Goal: Task Accomplishment & Management: Manage account settings

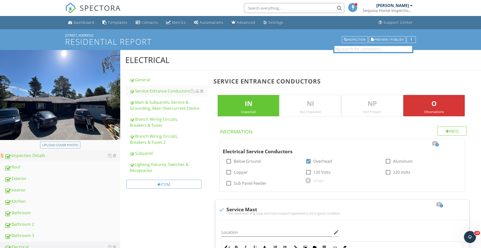
click at [36, 159] on div "Inspection Details" at bounding box center [63, 156] width 116 height 7
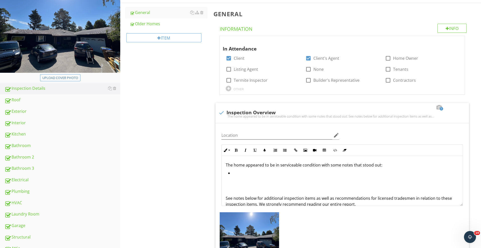
scroll to position [69, 0]
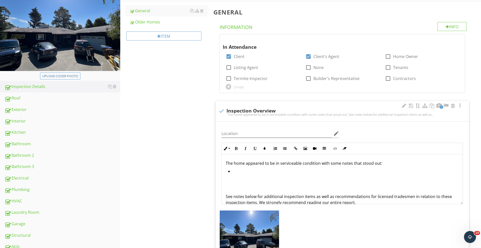
click at [251, 174] on li at bounding box center [343, 171] width 230 height 7
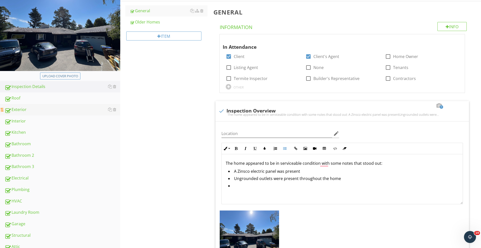
click at [46, 105] on link "Exterior" at bounding box center [63, 110] width 116 height 12
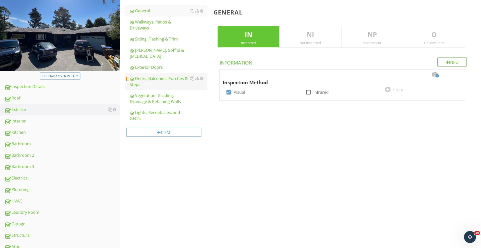
click at [160, 76] on div "Decks, Balconies, Porches & Steps" at bounding box center [169, 82] width 78 height 12
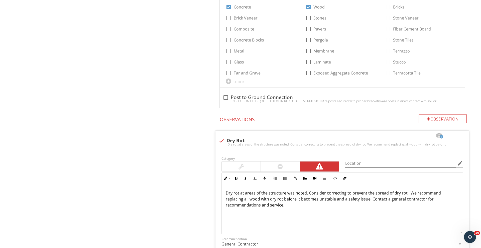
scroll to position [0, 0]
click at [286, 166] on div at bounding box center [280, 167] width 39 height 10
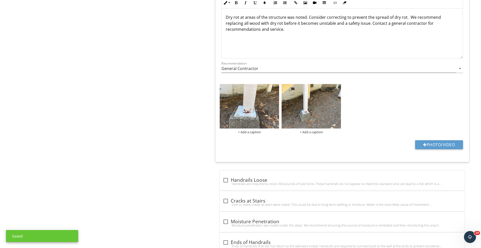
scroll to position [571, 0]
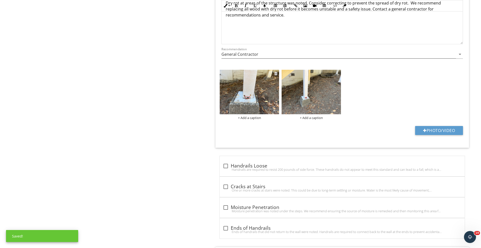
click at [251, 108] on img at bounding box center [249, 92] width 59 height 45
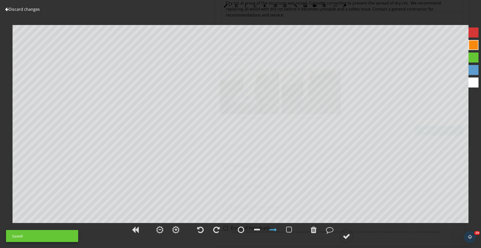
click at [272, 233] on div at bounding box center [273, 230] width 8 height 8
click at [469, 47] on div at bounding box center [473, 45] width 10 height 10
click at [346, 237] on div at bounding box center [347, 237] width 8 height 8
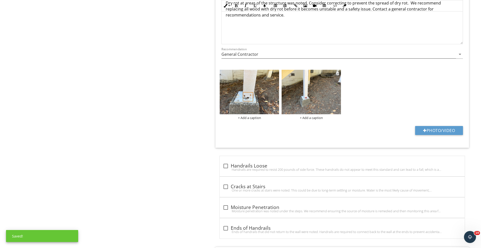
click at [299, 96] on img at bounding box center [310, 92] width 59 height 45
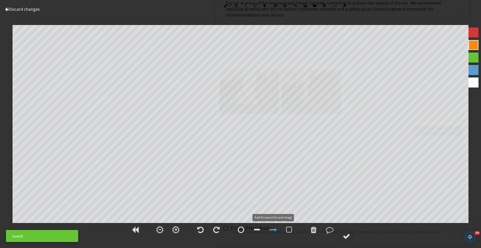
click at [272, 230] on div at bounding box center [273, 230] width 8 height 8
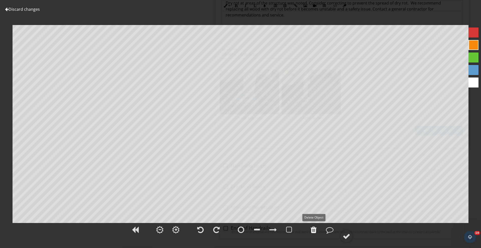
click at [314, 229] on div at bounding box center [313, 230] width 6 height 8
click at [287, 229] on div at bounding box center [289, 230] width 6 height 8
click at [349, 235] on div at bounding box center [347, 237] width 8 height 8
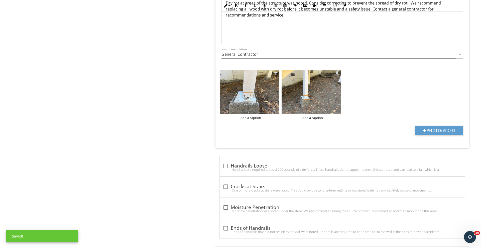
click at [258, 100] on img at bounding box center [249, 92] width 59 height 45
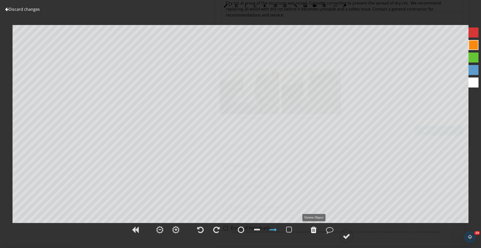
click at [313, 229] on div at bounding box center [313, 230] width 6 height 8
click at [285, 229] on div at bounding box center [289, 230] width 13 height 13
click at [346, 235] on div at bounding box center [347, 237] width 8 height 8
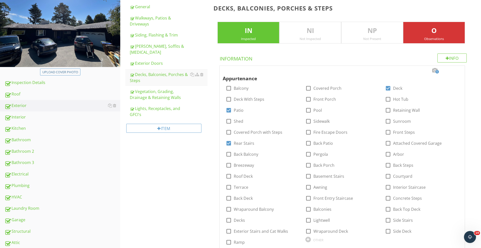
scroll to position [0, 0]
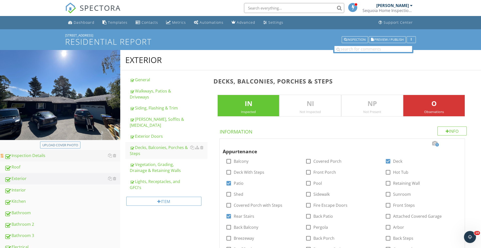
click at [26, 159] on div "Inspection Details" at bounding box center [63, 156] width 116 height 7
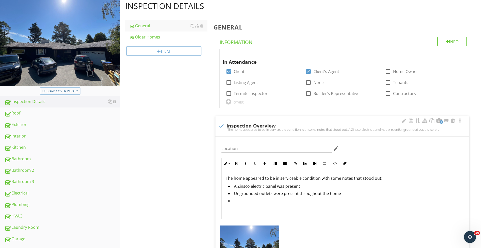
scroll to position [54, 0]
click at [242, 205] on li at bounding box center [343, 202] width 230 height 7
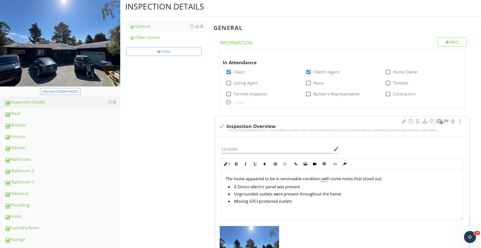
click at [295, 205] on li "Missing GFCI-protected outlets" at bounding box center [343, 202] width 230 height 7
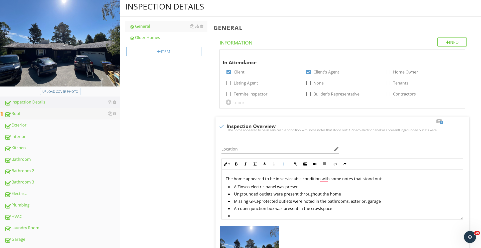
click at [37, 113] on div "Roof" at bounding box center [63, 114] width 116 height 7
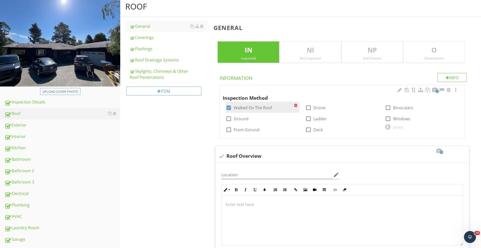
drag, startPoint x: 155, startPoint y: 39, endPoint x: 227, endPoint y: 106, distance: 98.1
click at [155, 39] on div "Coverings" at bounding box center [169, 38] width 78 height 6
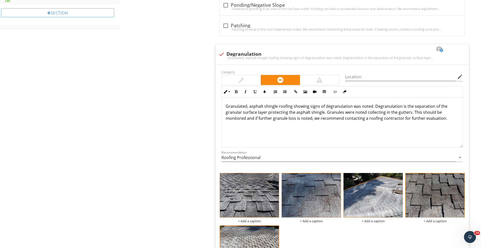
scroll to position [349, 0]
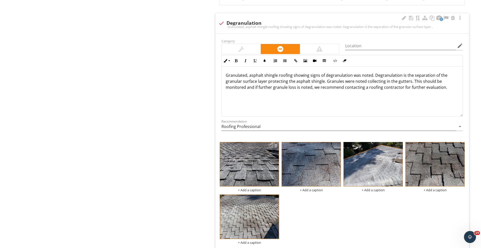
click at [276, 147] on div at bounding box center [275, 146] width 3 height 4
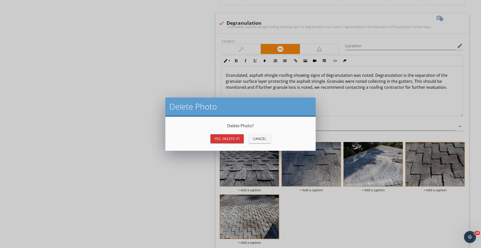
click at [223, 136] on div "Yes, Delete it!" at bounding box center [226, 138] width 25 height 5
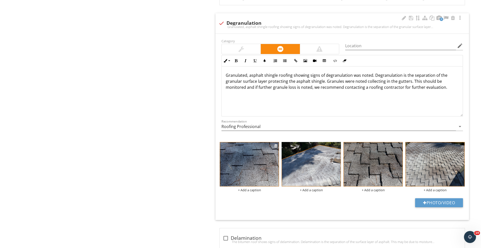
click at [242, 162] on img at bounding box center [249, 164] width 59 height 45
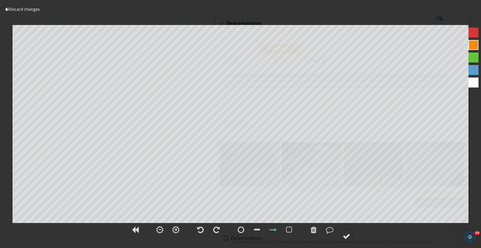
click at [27, 9] on link "Discard changes" at bounding box center [22, 10] width 35 height 6
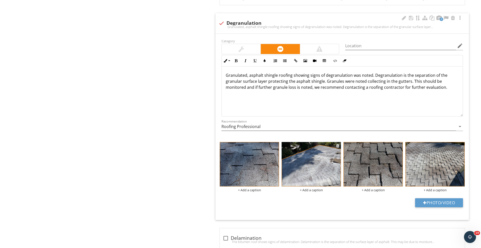
click at [315, 166] on img at bounding box center [310, 164] width 59 height 45
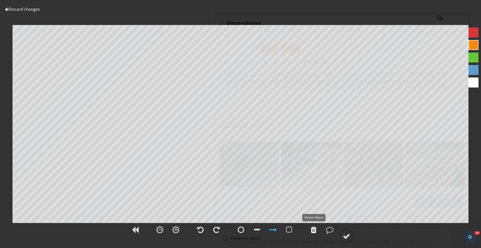
click at [312, 229] on div at bounding box center [313, 230] width 6 height 8
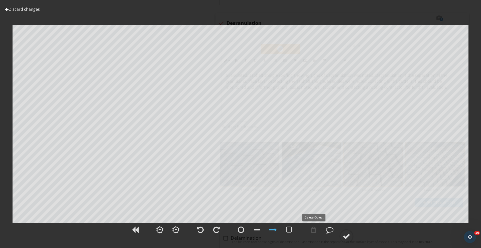
click at [312, 229] on div at bounding box center [313, 230] width 6 height 8
click at [287, 231] on div at bounding box center [289, 230] width 6 height 8
click at [257, 228] on div at bounding box center [257, 230] width 6 height 8
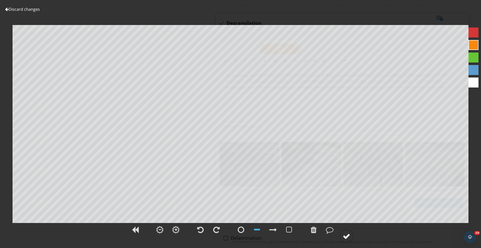
click at [341, 237] on circle at bounding box center [346, 236] width 13 height 13
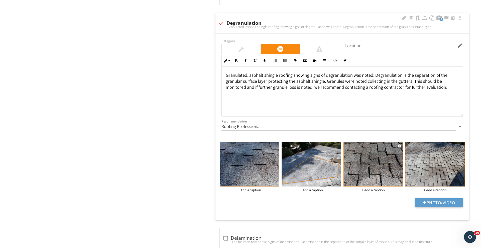
click at [364, 167] on img at bounding box center [372, 164] width 59 height 45
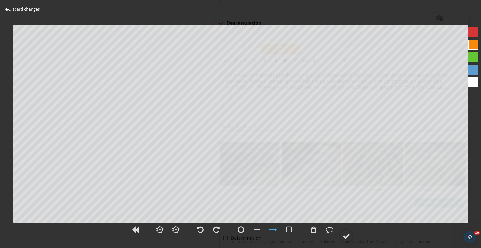
click at [31, 9] on link "Discard changes" at bounding box center [22, 10] width 35 height 6
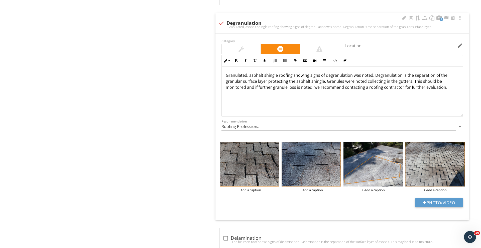
drag, startPoint x: 360, startPoint y: 168, endPoint x: 357, endPoint y: 168, distance: 2.8
click at [316, 171] on img at bounding box center [310, 164] width 59 height 45
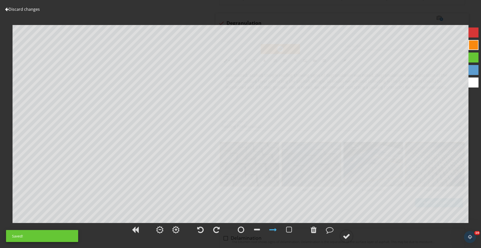
click at [29, 9] on link "Discard changes" at bounding box center [22, 10] width 35 height 6
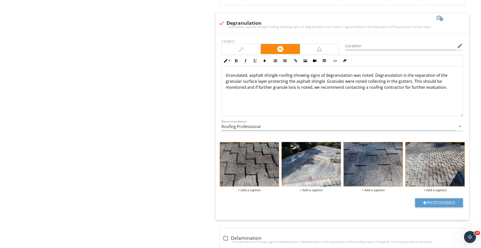
drag, startPoint x: 347, startPoint y: 166, endPoint x: 289, endPoint y: 167, distance: 58.3
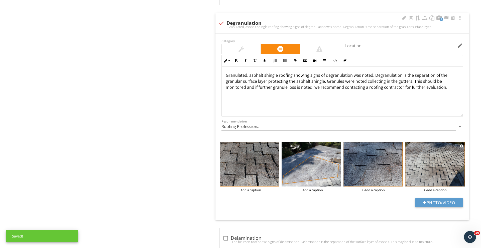
click at [435, 171] on img at bounding box center [434, 164] width 59 height 45
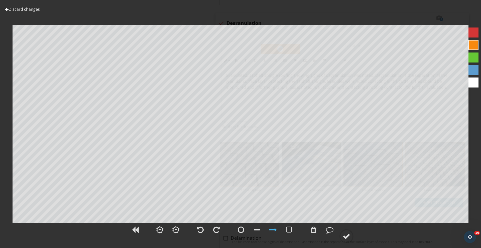
click at [33, 9] on link "Discard changes" at bounding box center [22, 10] width 35 height 6
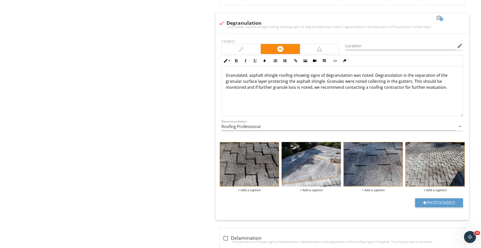
scroll to position [0, 0]
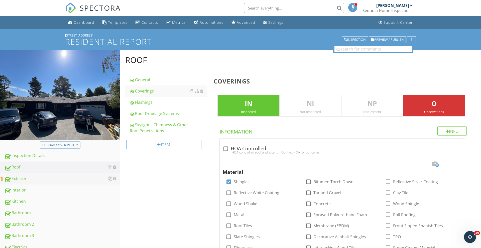
click at [33, 181] on div "Exterior" at bounding box center [63, 179] width 116 height 7
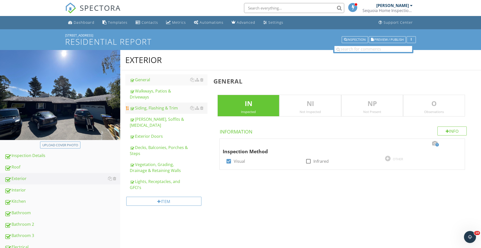
click at [162, 105] on div "Siding, Flashing & Trim" at bounding box center [169, 108] width 78 height 6
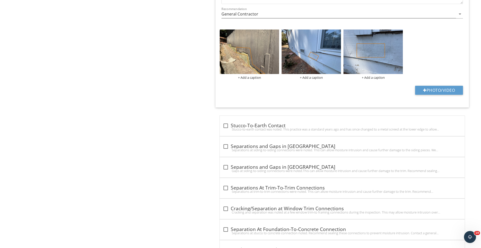
scroll to position [452, 0]
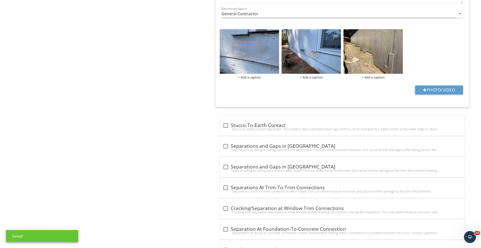
drag, startPoint x: 380, startPoint y: 51, endPoint x: 138, endPoint y: 1, distance: 247.1
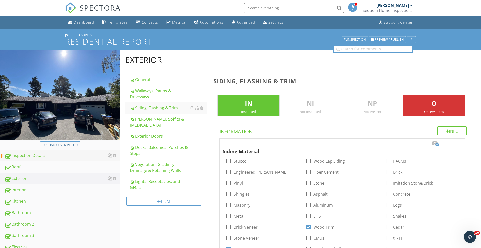
click at [33, 154] on div "Inspection Details" at bounding box center [63, 156] width 116 height 7
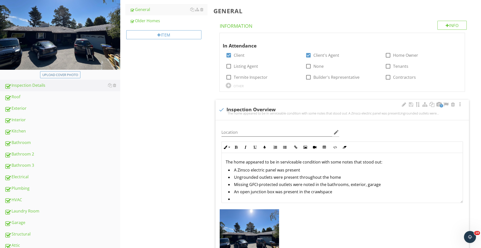
scroll to position [71, 0]
click at [250, 198] on li at bounding box center [343, 199] width 230 height 7
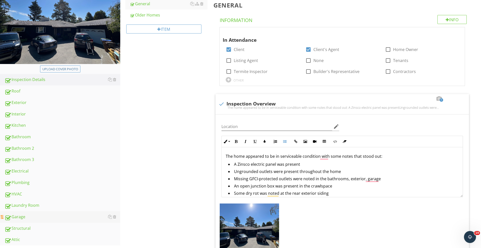
scroll to position [76, 0]
click at [26, 167] on link "Electrical" at bounding box center [63, 172] width 116 height 12
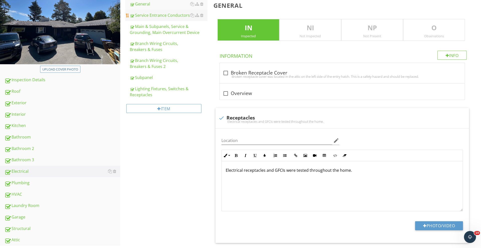
click at [158, 14] on div "Service Entrance Conductors" at bounding box center [169, 15] width 78 height 6
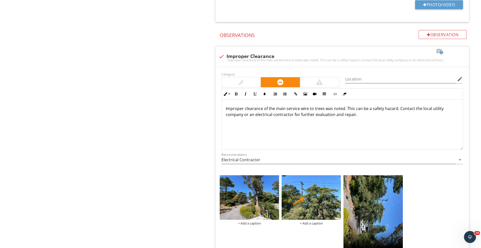
scroll to position [367, 0]
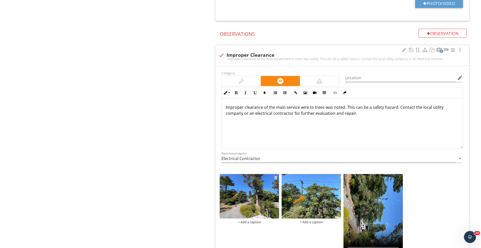
click at [261, 213] on img at bounding box center [249, 196] width 59 height 45
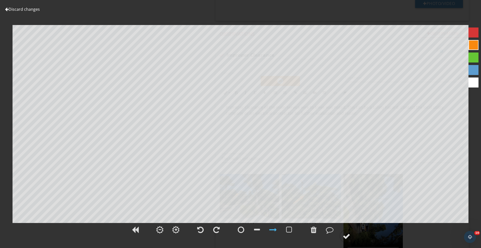
click at [33, 9] on link "Discard changes" at bounding box center [22, 10] width 35 height 6
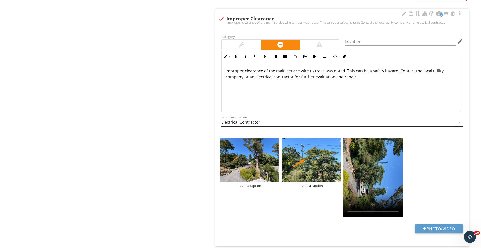
scroll to position [404, 0]
click at [319, 168] on img at bounding box center [310, 160] width 59 height 45
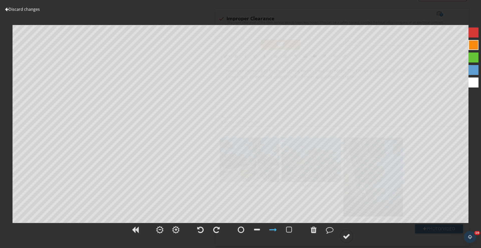
click at [24, 9] on link "Discard changes" at bounding box center [22, 10] width 35 height 6
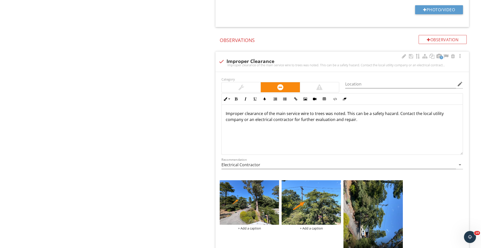
scroll to position [361, 0]
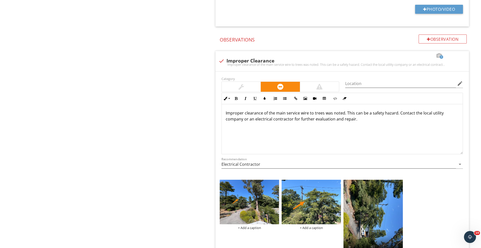
click at [220, 61] on div at bounding box center [221, 61] width 9 height 9
checkbox input "true"
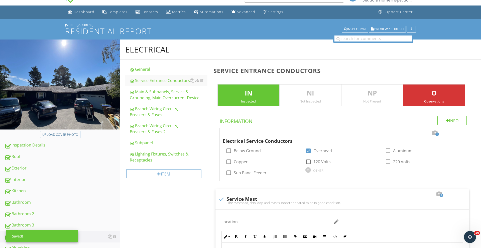
scroll to position [0, 0]
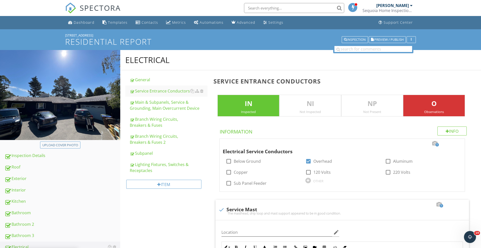
click at [442, 105] on p "O" at bounding box center [433, 104] width 61 height 10
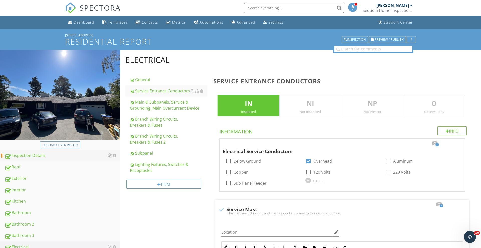
click at [29, 158] on div "Inspection Details" at bounding box center [63, 156] width 116 height 7
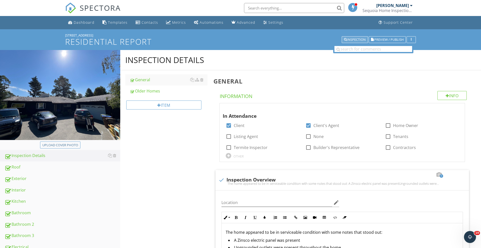
click at [353, 38] on div "Inspection" at bounding box center [355, 40] width 22 height 4
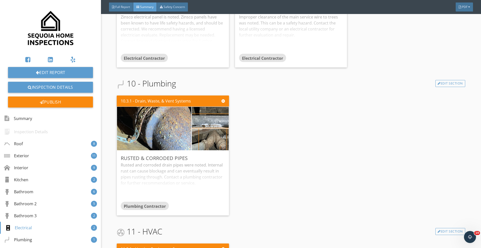
scroll to position [2357, 0]
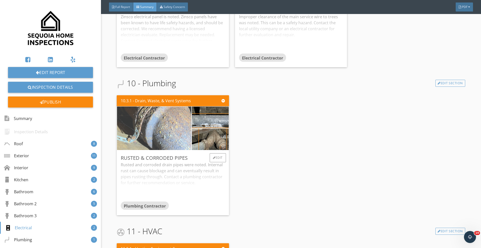
click at [181, 133] on img at bounding box center [154, 128] width 145 height 109
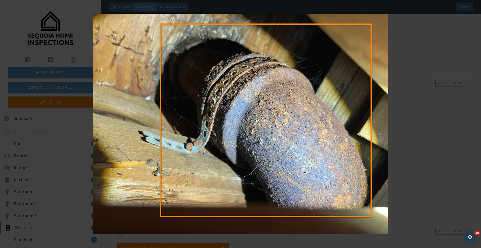
click at [278, 126] on img at bounding box center [240, 124] width 441 height 221
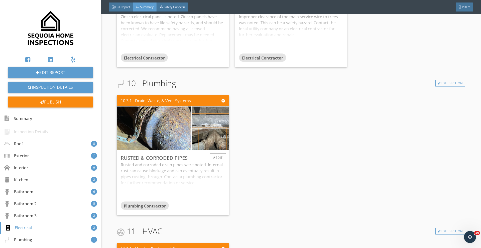
click at [211, 111] on img at bounding box center [210, 118] width 72 height 54
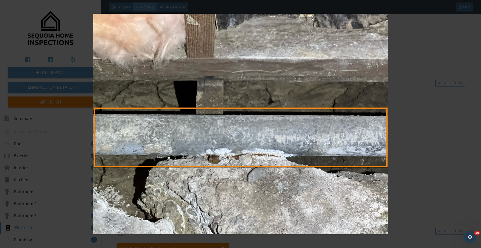
click at [211, 111] on img at bounding box center [240, 124] width 441 height 221
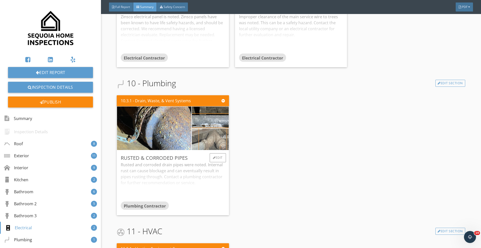
click at [208, 134] on img at bounding box center [210, 140] width 72 height 54
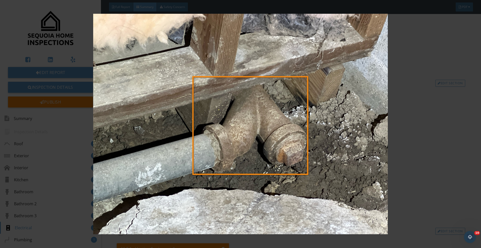
click at [208, 134] on img at bounding box center [240, 124] width 441 height 221
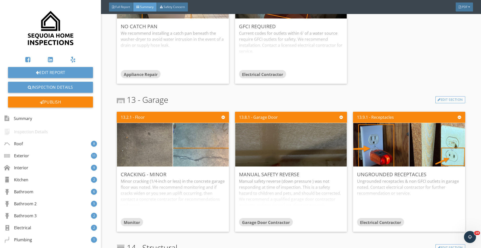
scroll to position [2785, 0]
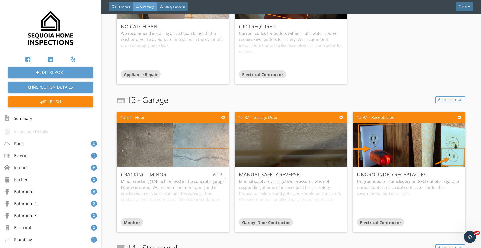
click at [212, 145] on img at bounding box center [200, 145] width 139 height 104
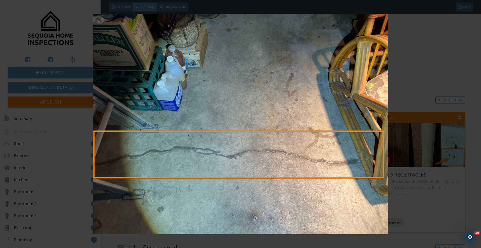
click at [212, 145] on img at bounding box center [240, 124] width 441 height 221
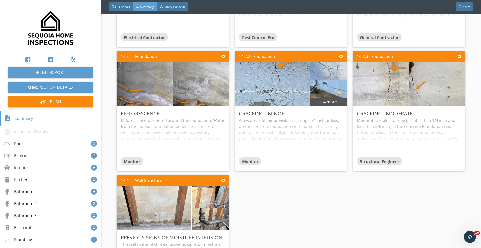
scroll to position [3118, 0]
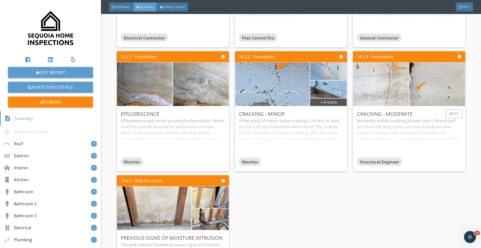
click at [381, 92] on img at bounding box center [380, 85] width 139 height 104
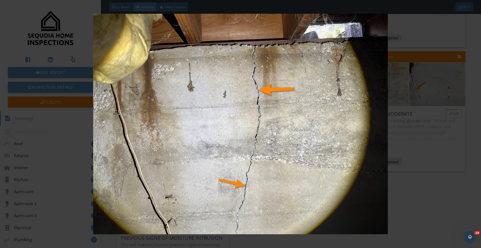
click at [381, 92] on img at bounding box center [240, 124] width 441 height 221
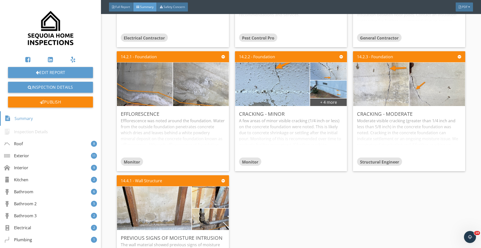
scroll to position [3165, 0]
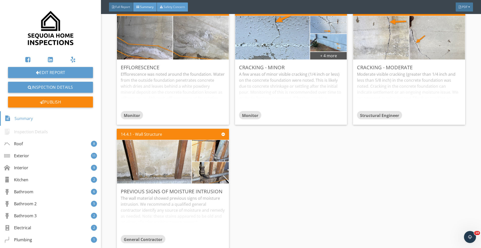
click at [173, 8] on span "Safety Concern" at bounding box center [173, 7] width 21 height 4
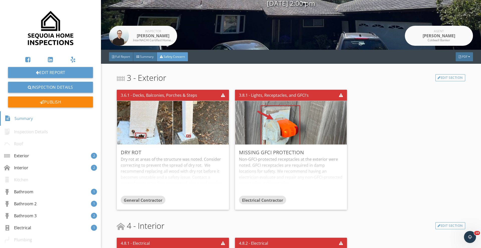
scroll to position [0, 0]
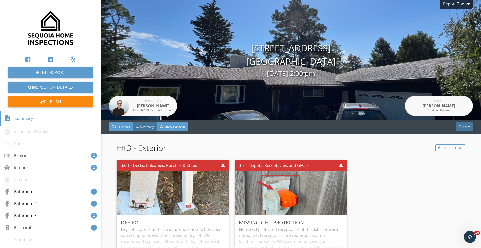
click at [113, 126] on div at bounding box center [113, 127] width 3 height 3
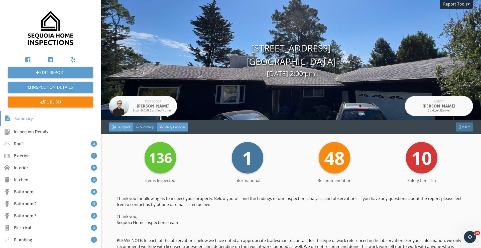
click at [174, 127] on span "Safety Concern" at bounding box center [173, 127] width 21 height 4
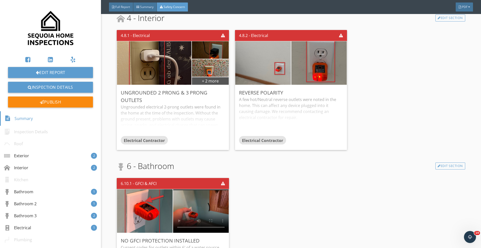
scroll to position [264, 0]
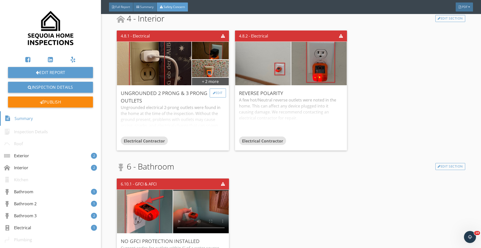
click at [215, 93] on div "Edit" at bounding box center [218, 93] width 16 height 9
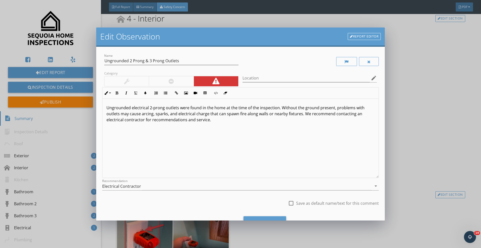
click at [164, 108] on p "Ungrounded electrical 2-prong outlets were found in the home at the time of the…" at bounding box center [240, 114] width 268 height 18
click at [175, 126] on div "Ungrounded electrical 2-prong and 3-prong outlets were found in the home at the…" at bounding box center [240, 138] width 276 height 79
click at [266, 217] on div "Save Changes" at bounding box center [264, 224] width 43 height 14
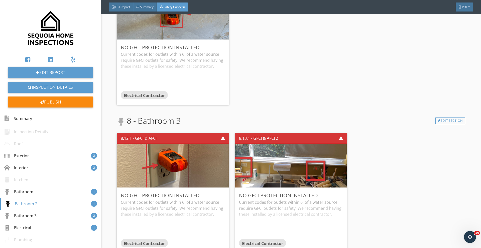
scroll to position [636, 0]
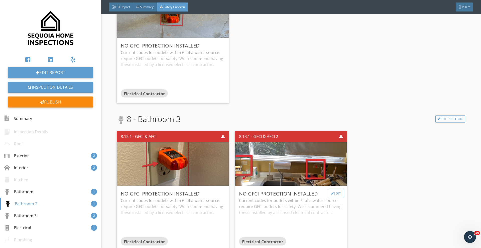
click at [337, 194] on div "Edit" at bounding box center [336, 193] width 16 height 9
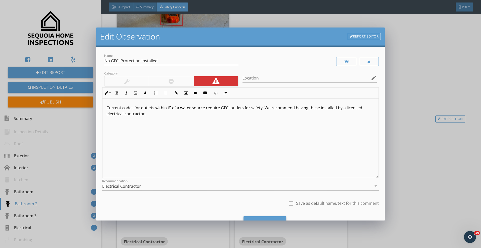
click at [424, 126] on div "Edit Observation Report Editor Name No GFCI Protection Installed Category Locat…" at bounding box center [240, 124] width 481 height 248
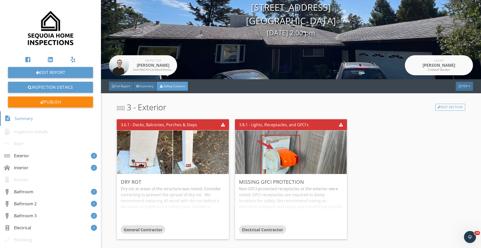
scroll to position [41, 0]
click at [145, 87] on span "Summary" at bounding box center [147, 86] width 14 height 4
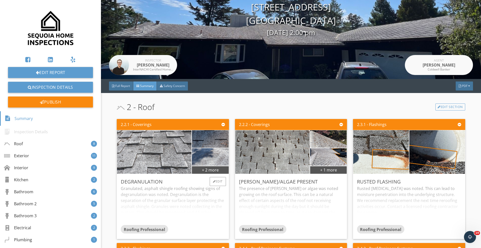
click at [139, 151] on img at bounding box center [154, 152] width 145 height 109
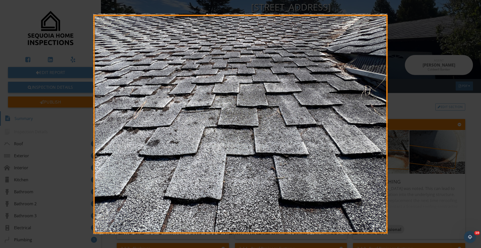
click at [288, 159] on img at bounding box center [240, 124] width 441 height 221
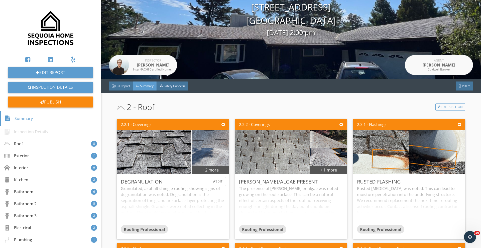
click at [200, 137] on img at bounding box center [210, 139] width 58 height 44
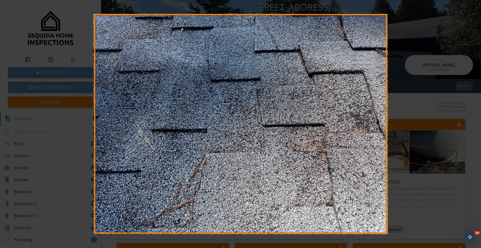
click at [202, 137] on img at bounding box center [240, 124] width 441 height 221
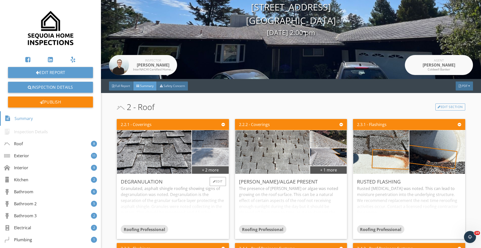
click at [222, 159] on img at bounding box center [210, 157] width 58 height 44
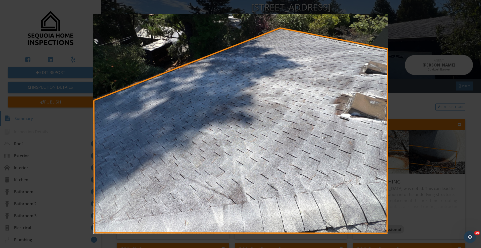
click at [61, 61] on img at bounding box center [240, 124] width 441 height 221
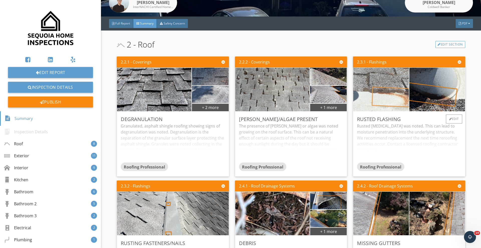
scroll to position [103, 0]
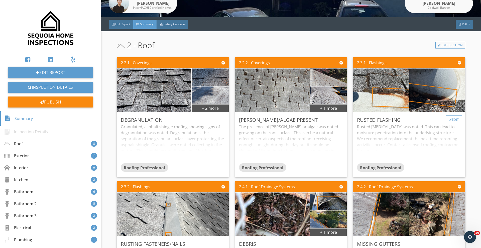
click at [457, 120] on div "Edit" at bounding box center [454, 119] width 16 height 9
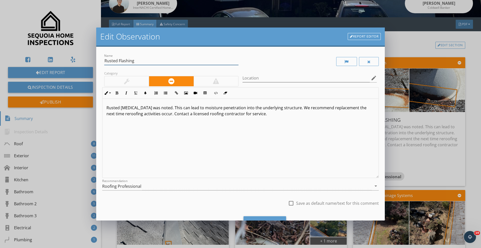
click at [117, 61] on input "Rusted Flashing" at bounding box center [171, 61] width 134 height 8
type input "Rusting Flashing"
click at [118, 107] on p "Rusted flashing was noted. This can lead to moisture penetration into the under…" at bounding box center [240, 111] width 268 height 12
click at [275, 218] on div "Save Changes" at bounding box center [264, 224] width 43 height 14
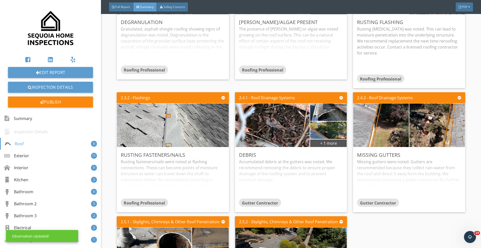
scroll to position [187, 0]
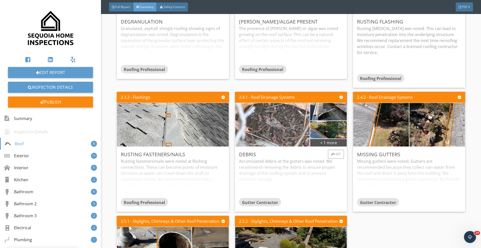
click at [264, 123] on img at bounding box center [272, 125] width 145 height 109
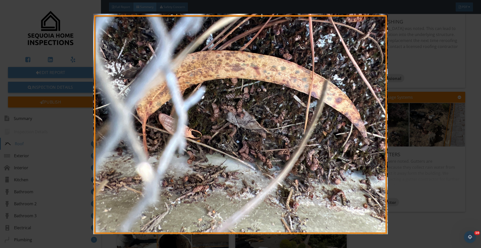
click at [338, 132] on img at bounding box center [240, 124] width 441 height 221
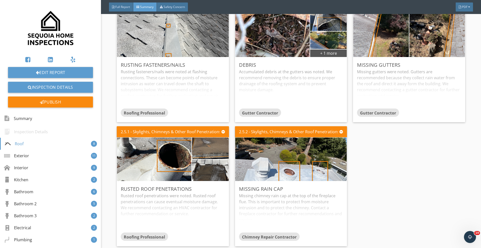
scroll to position [277, 0]
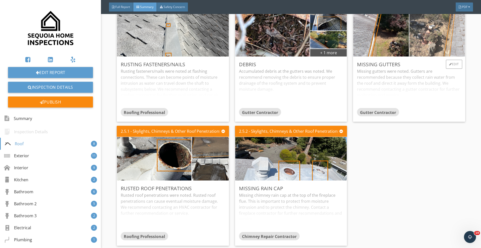
click at [444, 30] on img at bounding box center [437, 35] width 139 height 104
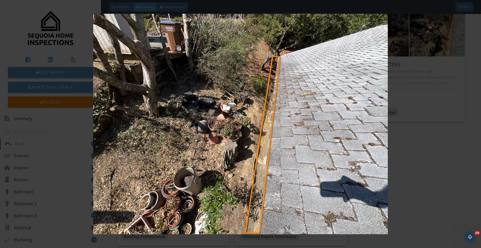
click at [430, 112] on img at bounding box center [240, 124] width 441 height 221
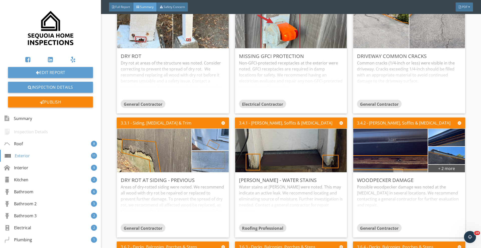
scroll to position [558, 0]
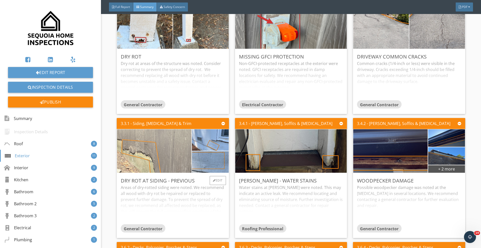
click at [152, 151] on img at bounding box center [154, 151] width 145 height 109
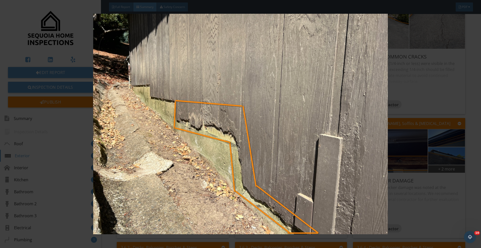
click at [408, 170] on img at bounding box center [240, 124] width 441 height 221
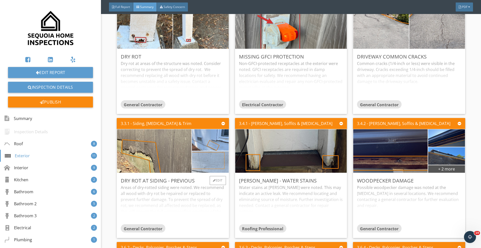
click at [216, 163] on img at bounding box center [210, 162] width 72 height 54
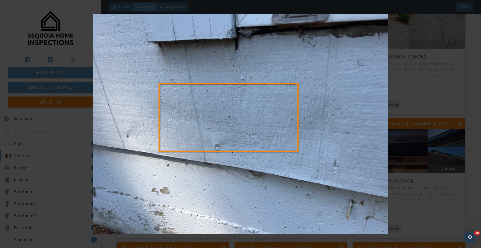
click at [216, 163] on img at bounding box center [240, 124] width 441 height 221
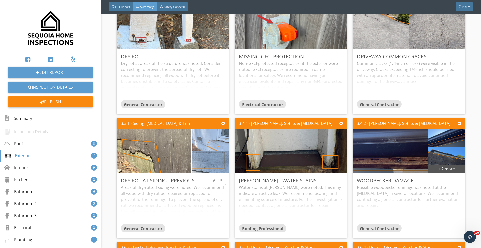
click at [225, 144] on img at bounding box center [210, 140] width 72 height 54
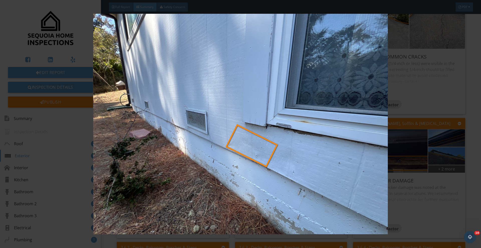
click at [225, 144] on img at bounding box center [240, 124] width 441 height 221
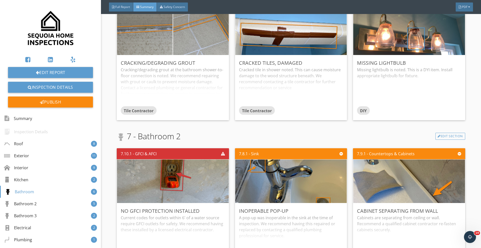
scroll to position [1770, 0]
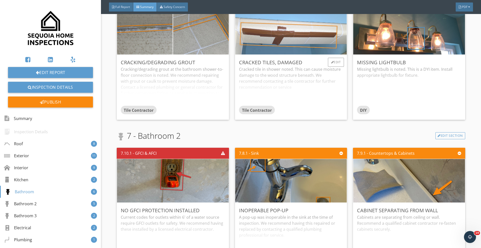
click at [286, 43] on img at bounding box center [290, 32] width 145 height 109
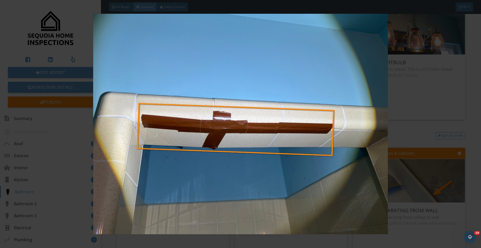
click at [356, 91] on img at bounding box center [240, 124] width 441 height 221
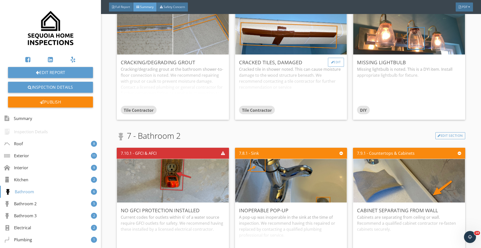
click at [334, 63] on div "Edit" at bounding box center [336, 62] width 16 height 9
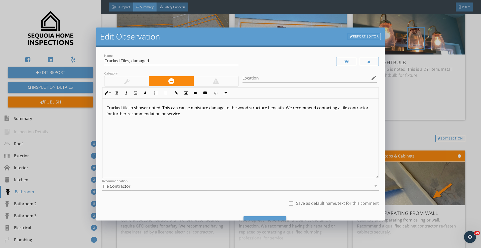
click at [128, 109] on p "Cracked tile in shower noted. This can cause moisture damage to the wood struct…" at bounding box center [240, 111] width 268 height 12
click at [197, 106] on p "Cracked tile and damage was noted in shower noted. This can cause moisture dama…" at bounding box center [240, 111] width 268 height 12
click at [210, 127] on div "Cracked tile and damage was noted in the shower. This can cause moisture damage…" at bounding box center [240, 138] width 276 height 79
click at [188, 133] on div "Cracked tile and damage were noted in the shower. This can cause moisture damag…" at bounding box center [240, 138] width 276 height 79
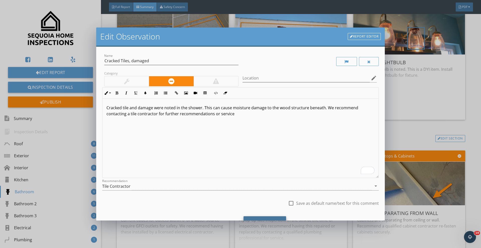
click at [256, 219] on div "Save Changes" at bounding box center [264, 224] width 43 height 14
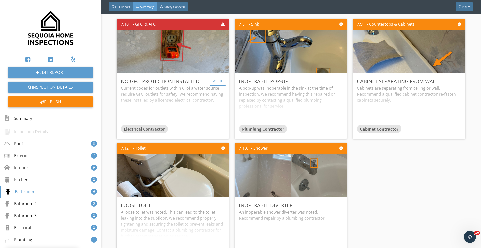
scroll to position [1902, 0]
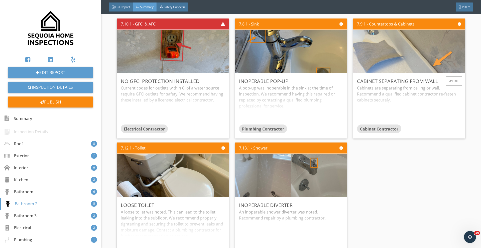
click at [396, 72] on img at bounding box center [408, 51] width 145 height 109
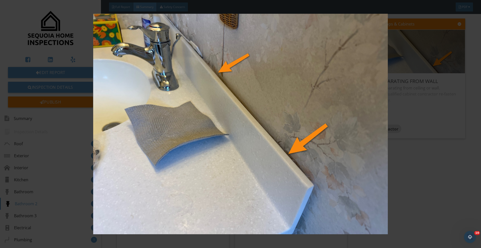
click at [425, 139] on img at bounding box center [240, 124] width 441 height 221
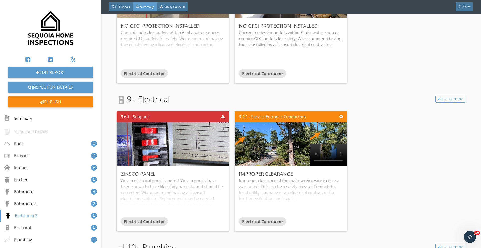
scroll to position [2232, 0]
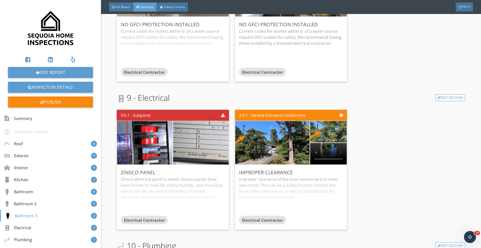
click at [271, 160] on img at bounding box center [272, 142] width 145 height 109
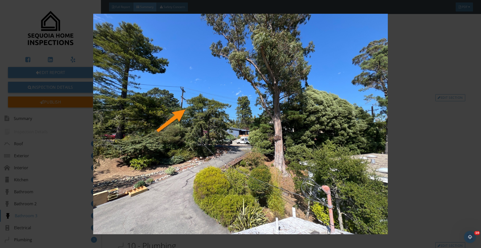
click at [426, 139] on img at bounding box center [240, 124] width 441 height 221
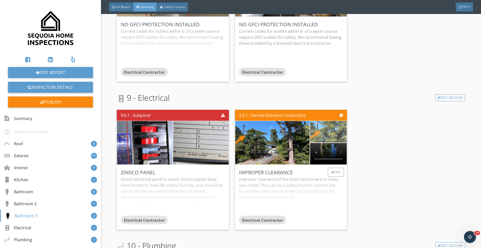
click at [331, 126] on img at bounding box center [328, 132] width 72 height 54
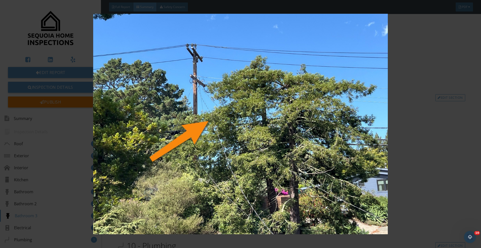
click at [406, 171] on img at bounding box center [240, 124] width 441 height 221
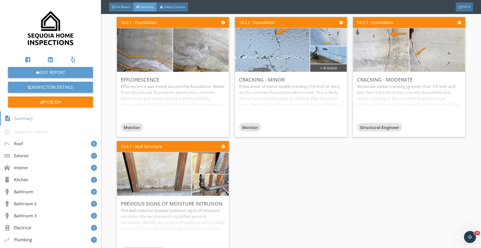
scroll to position [3205, 0]
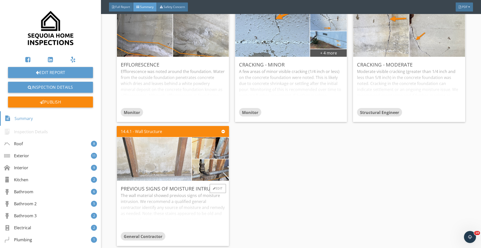
click at [171, 154] on img at bounding box center [154, 159] width 145 height 109
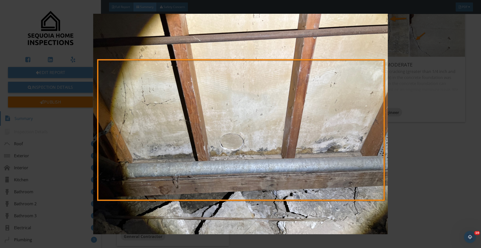
click at [390, 149] on img at bounding box center [240, 124] width 441 height 221
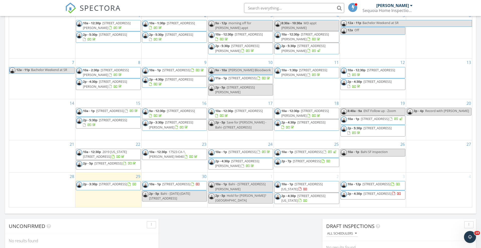
scroll to position [252, 0]
click at [313, 196] on span "10 Idaho St, Richmond 94801" at bounding box center [303, 197] width 44 height 9
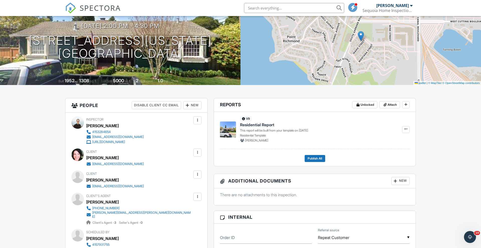
scroll to position [47, 0]
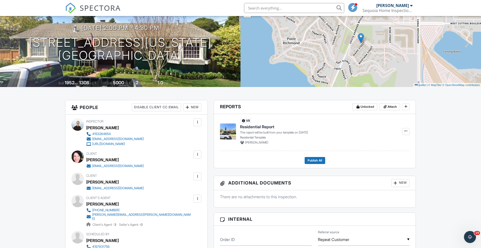
click at [200, 199] on div at bounding box center [197, 199] width 5 height 5
click at [179, 215] on li "Edit" at bounding box center [170, 214] width 56 height 13
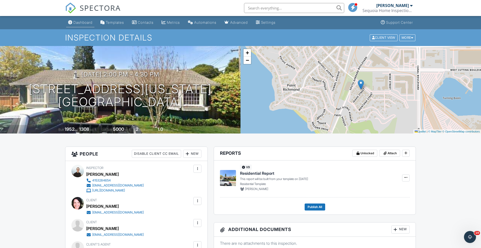
click at [85, 21] on div "Dashboard" at bounding box center [82, 22] width 19 height 4
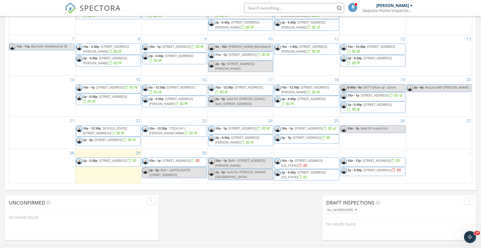
scroll to position [278, 0]
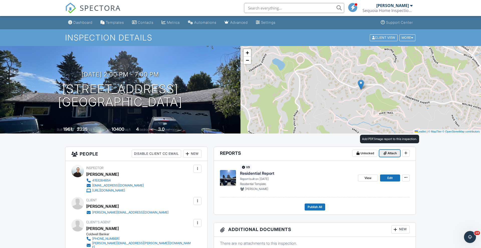
click at [390, 154] on span "Attach" at bounding box center [391, 153] width 9 height 5
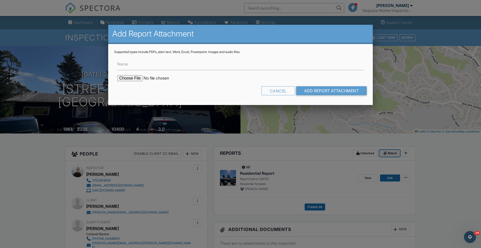
click at [379, 150] on button "Attach" at bounding box center [389, 153] width 21 height 7
click at [140, 64] on input "Name" at bounding box center [240, 64] width 246 height 12
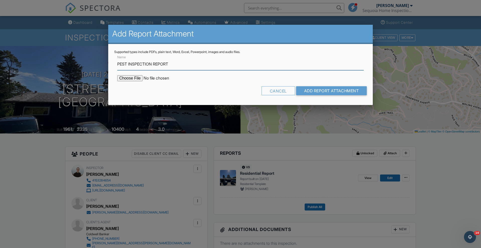
type input "PEST INSPECTION REPORT"
click at [135, 80] on input "file" at bounding box center [159, 78] width 85 height 6
type input "C:\fakepath\Edgewood 195 - ACTS Termite Report 36277.cp.pdf"
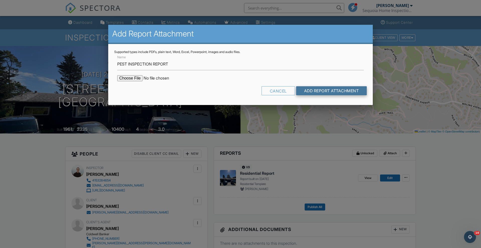
click at [322, 89] on input "Add Report Attachment" at bounding box center [331, 90] width 71 height 9
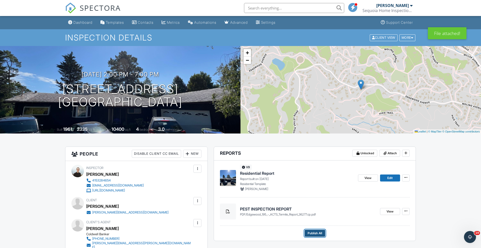
click at [321, 232] on span "Publish All" at bounding box center [314, 233] width 15 height 5
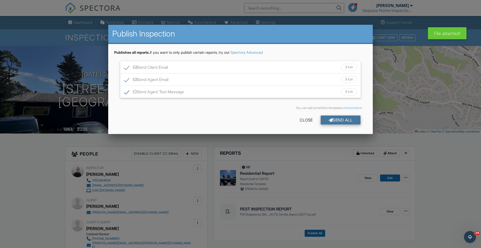
click at [329, 120] on div at bounding box center [330, 120] width 4 height 4
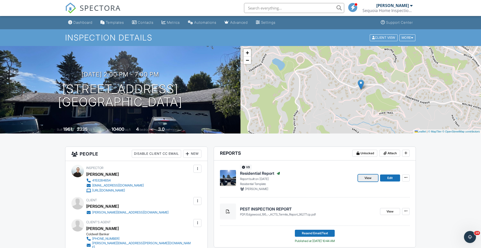
click at [367, 180] on span "View" at bounding box center [367, 178] width 7 height 5
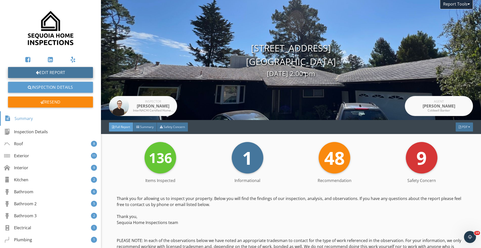
click at [52, 69] on link "Edit Report" at bounding box center [50, 72] width 85 height 11
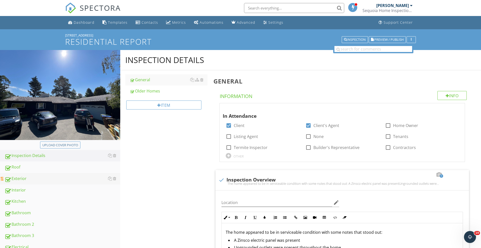
click at [29, 176] on div "Exterior" at bounding box center [63, 179] width 116 height 7
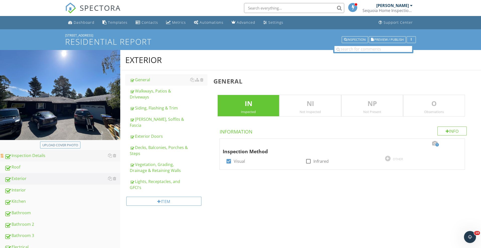
click at [20, 157] on div "Inspection Details" at bounding box center [63, 156] width 116 height 7
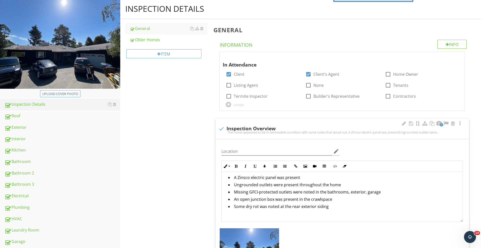
scroll to position [13, 0]
click at [341, 204] on li "Some dry rot was noted at the rear exterior siding" at bounding box center [343, 206] width 230 height 7
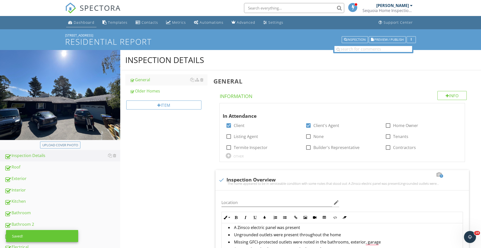
click at [85, 21] on div "Dashboard" at bounding box center [84, 22] width 21 height 5
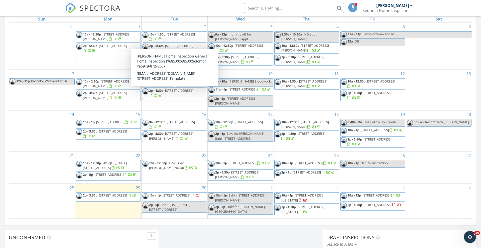
scroll to position [241, 0]
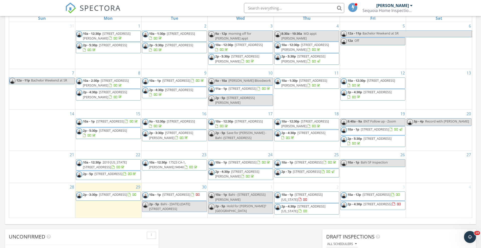
click at [244, 188] on div "1 10a - 1p Bahi - [STREET_ADDRESS][PERSON_NAME] 2p - 5p Hold for [PERSON_NAME]?…" at bounding box center [241, 200] width 66 height 35
click at [243, 168] on link "Inspection" at bounding box center [240, 168] width 26 height 8
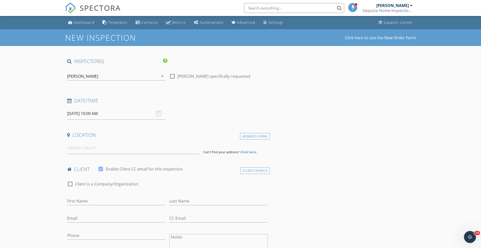
click at [91, 112] on input "[DATE] 10:00 AM" at bounding box center [116, 114] width 98 height 12
click at [77, 151] on input at bounding box center [133, 148] width 132 height 12
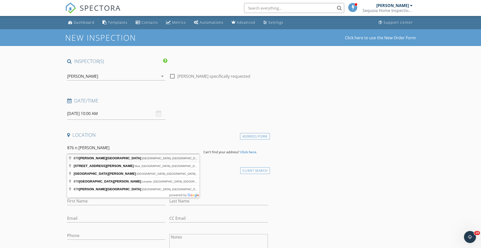
type input "876 Maynard Street, San Francisco, CA, USA"
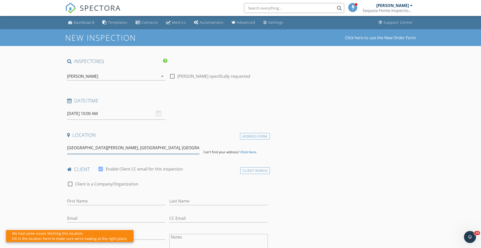
click at [85, 148] on input "876 Maynard Street, San Francisco, CA, USA" at bounding box center [133, 148] width 132 height 12
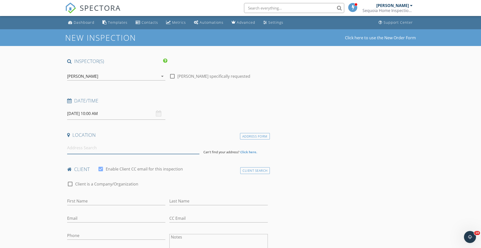
click at [87, 150] on input at bounding box center [133, 148] width 132 height 12
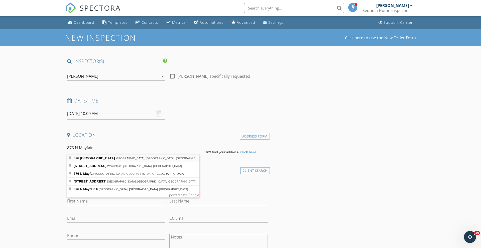
type input "[STREET_ADDRESS]"
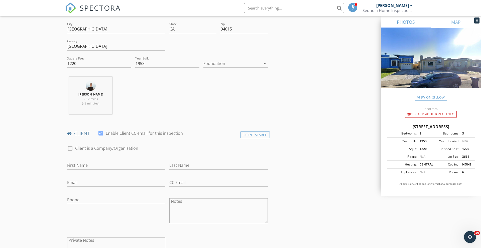
scroll to position [139, 0]
click at [81, 161] on input "First Name" at bounding box center [116, 165] width 98 height 8
type input "[PERSON_NAME]"
click at [74, 181] on input "Email" at bounding box center [116, 182] width 98 height 8
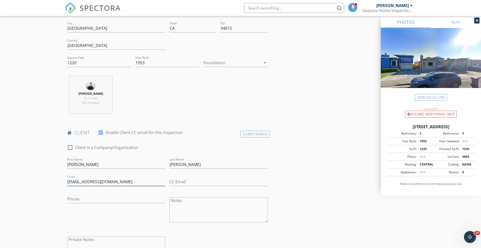
type input "[EMAIL_ADDRESS][DOMAIN_NAME]"
click at [71, 199] on input "Phone" at bounding box center [116, 199] width 98 height 8
type input "[PHONE_NUMBER]"
click at [181, 179] on input "CC Email" at bounding box center [218, 182] width 98 height 8
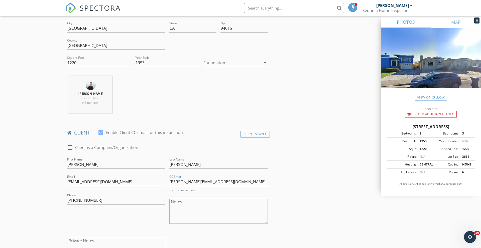
type input "[PERSON_NAME][EMAIL_ADDRESS][DOMAIN_NAME]"
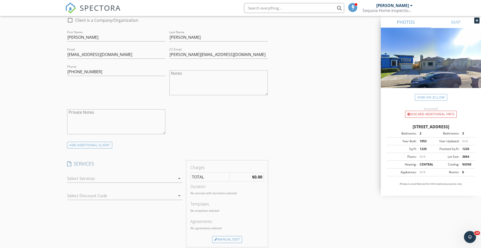
scroll to position [267, 0]
click at [89, 179] on div at bounding box center [121, 179] width 108 height 8
click at [89, 179] on div "General Home Inspection" at bounding box center [106, 181] width 48 height 6
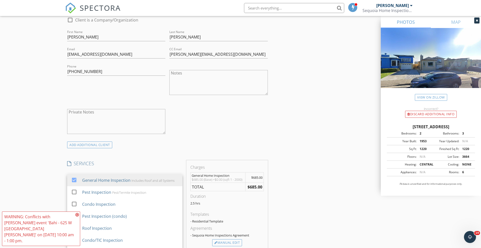
click at [57, 176] on div "New Inspection Click here to use the New Order Form INSPECTOR(S) check_box John…" at bounding box center [240, 204] width 481 height 882
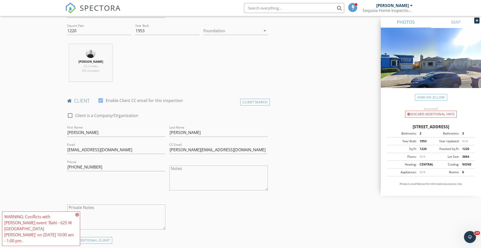
scroll to position [40, 0]
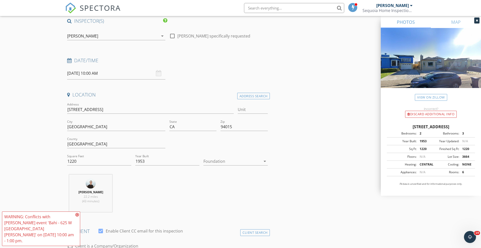
click at [92, 75] on input "10/01/2025 10:00 AM" at bounding box center [116, 73] width 98 height 12
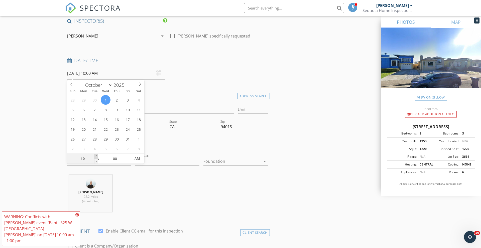
type input "11"
type input "10/01/2025 11:00 AM"
click at [95, 155] on span at bounding box center [96, 156] width 4 height 5
type input "12"
type input "10/01/2025 12:00 PM"
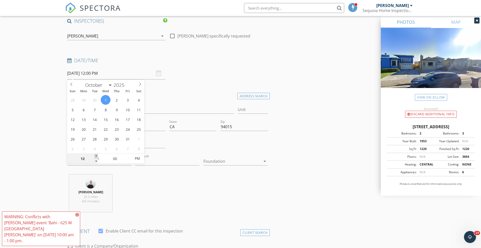
click at [95, 155] on span at bounding box center [96, 156] width 4 height 5
type input "01"
type input "10/01/2025 1:00 PM"
click at [95, 155] on span at bounding box center [96, 156] width 4 height 5
type input "02"
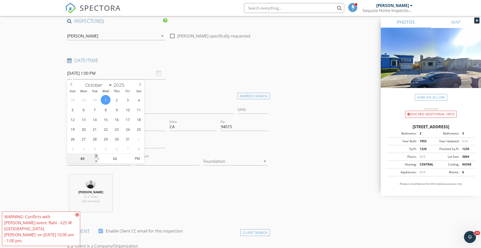
type input "[DATE] 2:00 PM"
click at [95, 155] on span at bounding box center [96, 156] width 4 height 5
type input "03"
type input "10/01/2025 3:00 PM"
click at [95, 155] on span at bounding box center [96, 156] width 4 height 5
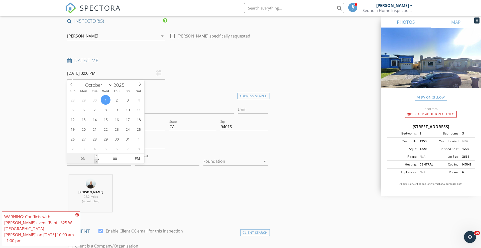
type input "02"
type input "[DATE] 2:00 PM"
click at [95, 161] on span at bounding box center [96, 161] width 4 height 5
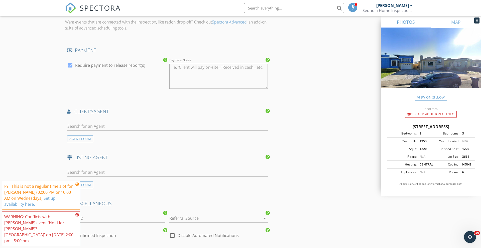
scroll to position [521, 0]
click at [90, 127] on input "text" at bounding box center [167, 126] width 201 height 8
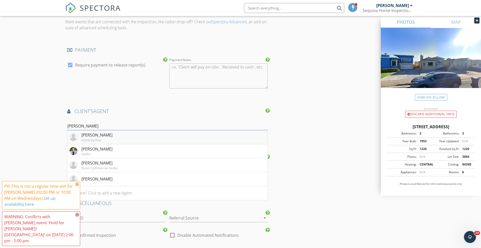
type input "mike"
click at [96, 135] on div "Mike Sinitsky" at bounding box center [96, 135] width 31 height 6
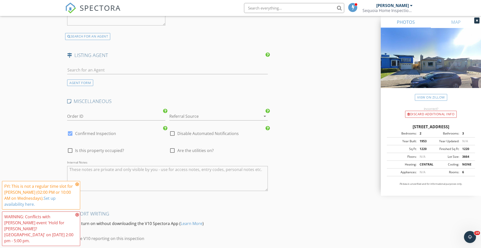
scroll to position [777, 0]
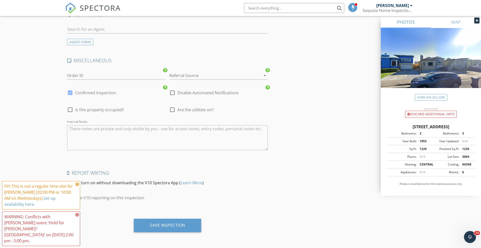
click at [185, 76] on div at bounding box center [211, 76] width 84 height 8
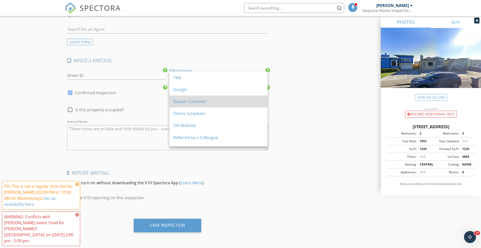
click at [182, 101] on div "Repeat Customer" at bounding box center [218, 102] width 90 height 6
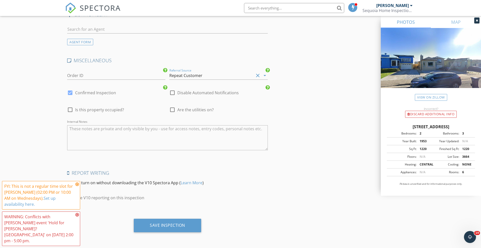
click at [120, 133] on textarea "Internal Notes" at bounding box center [167, 137] width 201 height 25
click at [77, 187] on icon at bounding box center [77, 185] width 4 height 4
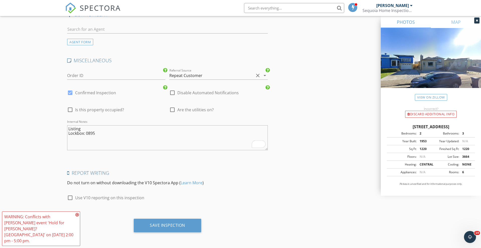
click at [78, 217] on icon at bounding box center [77, 215] width 4 height 4
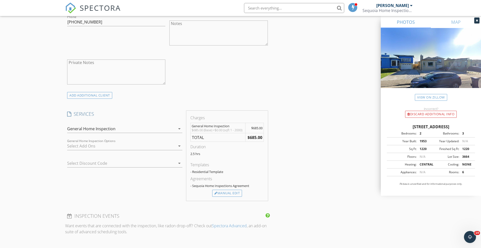
scroll to position [0, 0]
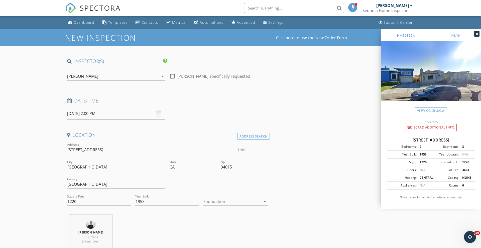
click at [80, 113] on input "[DATE] 2:00 PM" at bounding box center [116, 114] width 98 height 12
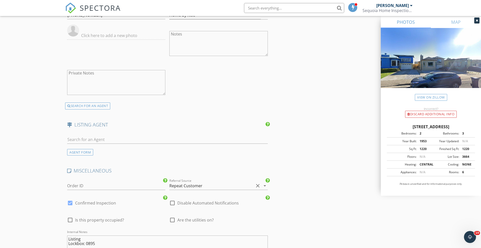
scroll to position [777, 0]
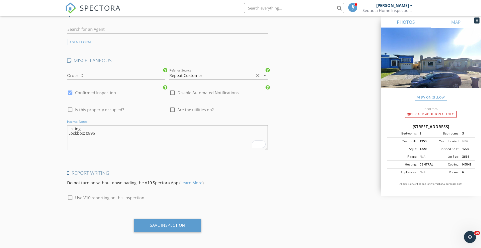
click at [105, 139] on textarea "Listing Lockbox: 0895" at bounding box center [167, 137] width 201 height 25
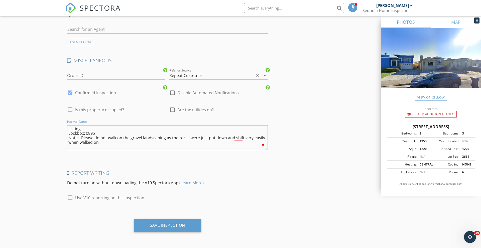
type textarea "Listing Lockbox: 0895 Note: "Please do not walk on the gravel landscaping as th…"
click at [194, 223] on div "Save Inspection" at bounding box center [167, 226] width 67 height 14
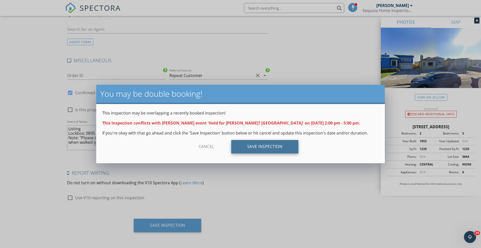
click at [252, 149] on div "Save Inspection" at bounding box center [264, 147] width 67 height 14
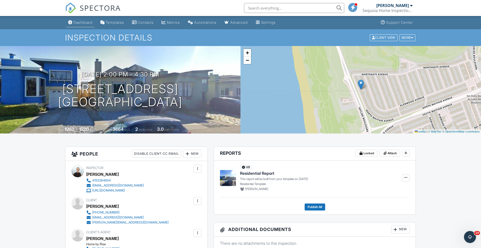
click at [84, 22] on div "Dashboard" at bounding box center [82, 22] width 19 height 4
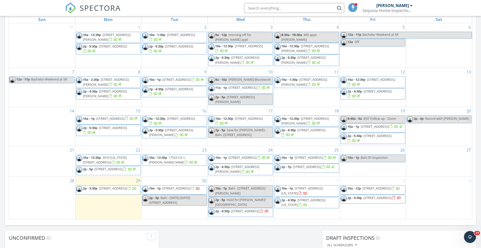
scroll to position [274, 0]
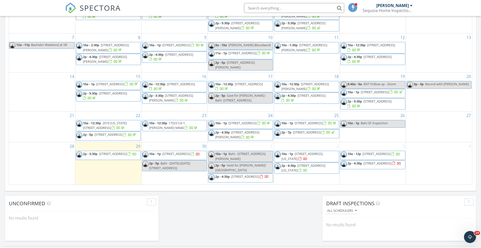
click at [256, 167] on span "Hold for [PERSON_NAME]? [GEOGRAPHIC_DATA]" at bounding box center [240, 167] width 51 height 9
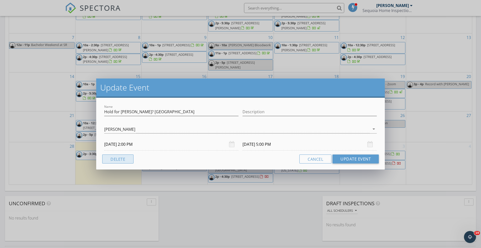
click at [122, 159] on button "Delete" at bounding box center [117, 159] width 31 height 9
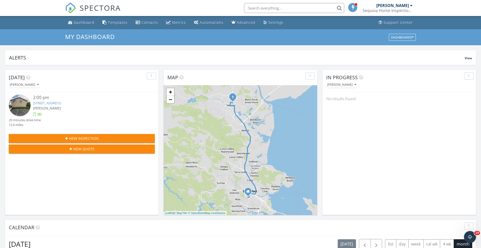
scroll to position [177, 0]
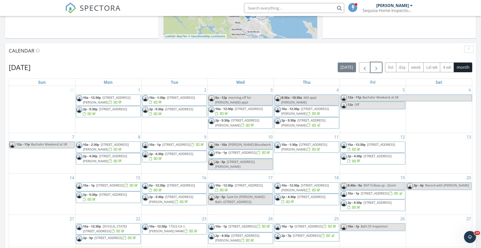
click at [375, 69] on span "button" at bounding box center [376, 68] width 6 height 6
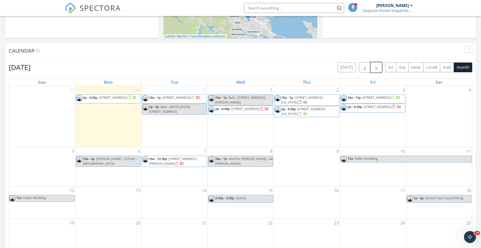
click at [231, 172] on div "8 10a - 1p Hold for [PERSON_NAME] - 44 [PERSON_NAME]" at bounding box center [241, 166] width 66 height 39
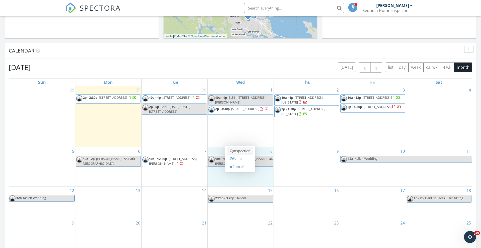
click at [235, 151] on link "Inspection" at bounding box center [240, 151] width 26 height 8
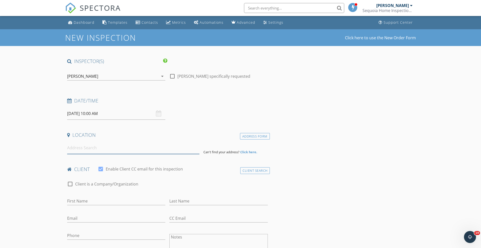
click at [77, 149] on input at bounding box center [133, 148] width 132 height 12
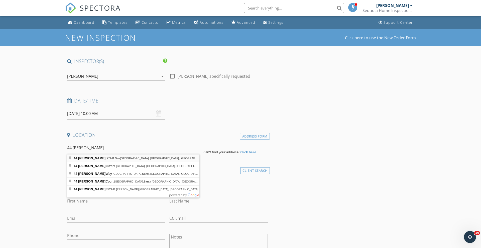
type input "44 Maynard Street, San Francisco, CA, USA"
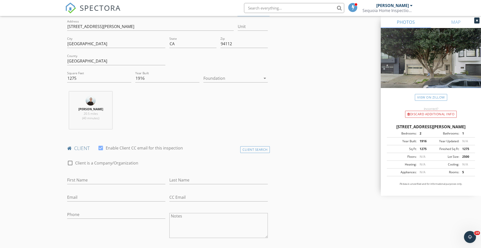
scroll to position [129, 0]
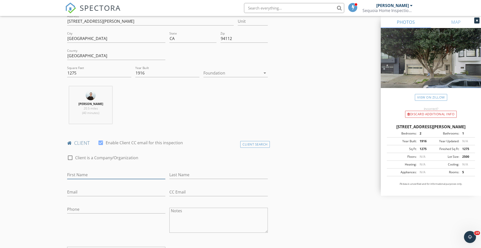
click at [93, 174] on input "First Name" at bounding box center [116, 175] width 98 height 8
type input "[PERSON_NAME]"
click at [188, 175] on input "Last Name" at bounding box center [218, 175] width 98 height 8
type input "Jackson"
click at [119, 192] on input "Email" at bounding box center [116, 192] width 98 height 8
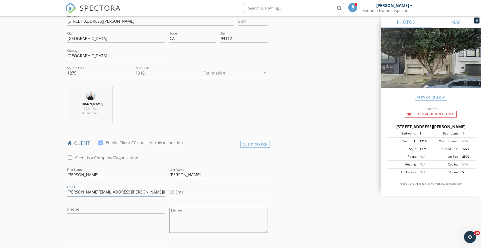
type input "[PERSON_NAME][EMAIL_ADDRESS][PERSON_NAME][DOMAIN_NAME]"
click at [105, 211] on input "Phone" at bounding box center [116, 210] width 98 height 8
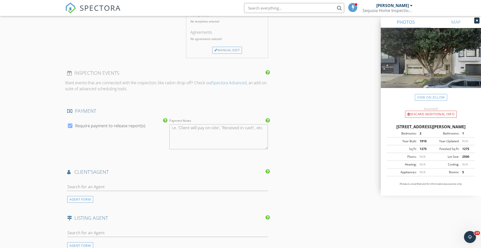
scroll to position [515, 0]
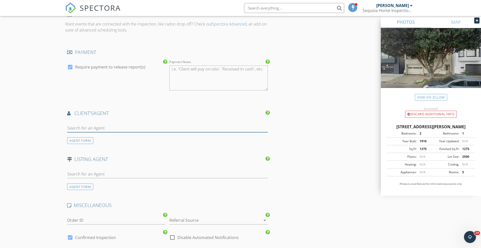
click at [95, 128] on input "text" at bounding box center [167, 128] width 201 height 8
type input "joe"
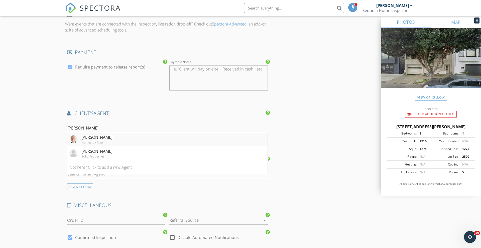
click at [99, 143] on div "Homes by Rise" at bounding box center [96, 142] width 31 height 4
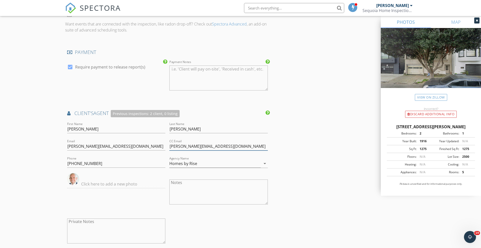
click at [196, 148] on input "[PERSON_NAME][EMAIL_ADDRESS][DOMAIN_NAME]" at bounding box center [218, 146] width 98 height 8
click at [38, 109] on div "New Inspection Click here to use the New Order Form INSPECTOR(S) check_box John…" at bounding box center [240, 11] width 481 height 993
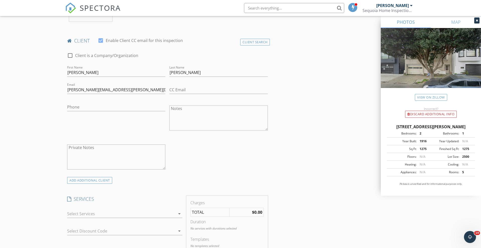
scroll to position [230, 0]
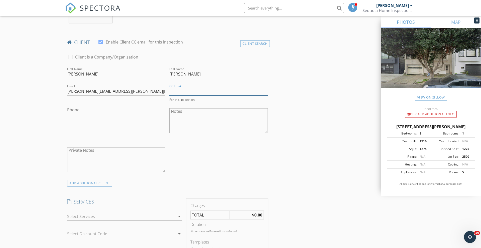
click at [189, 92] on input "CC Email" at bounding box center [218, 91] width 98 height 8
paste input "rachel@homesbyrise.com"
type input "rachel@homesbyrise.com"
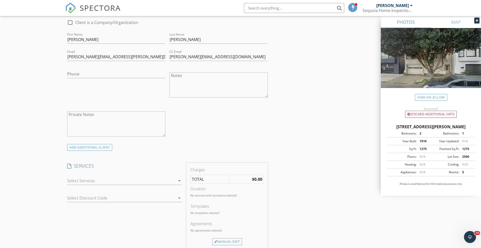
scroll to position [276, 0]
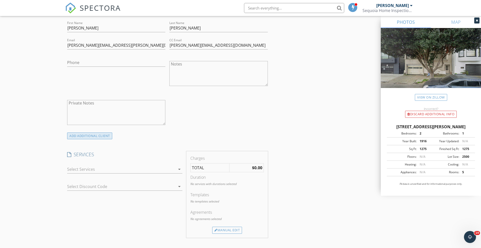
click at [84, 136] on div "ADD ADDITIONAL client" at bounding box center [89, 136] width 45 height 7
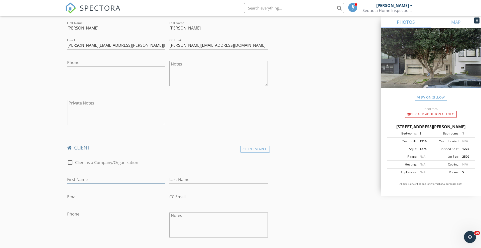
click at [85, 178] on input "First Name" at bounding box center [116, 180] width 98 height 8
type input "Kori"
type input "Kody"
click at [71, 196] on input "Email" at bounding box center [116, 197] width 98 height 8
click at [85, 199] on input "kori.kody@mindspring.com" at bounding box center [116, 197] width 98 height 8
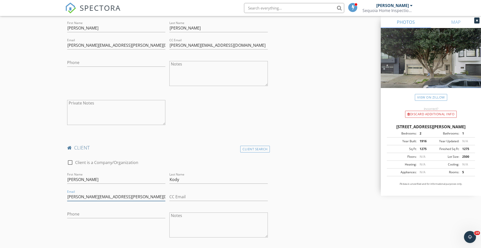
click at [85, 199] on input "kori.kody@mindspring.com" at bounding box center [116, 197] width 98 height 8
type input "kori.kody@mindspring.com"
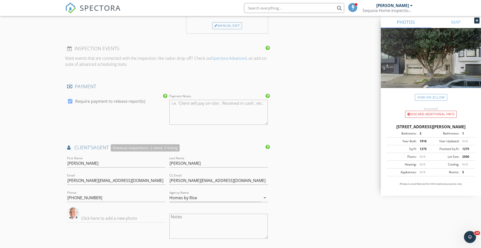
scroll to position [668, 0]
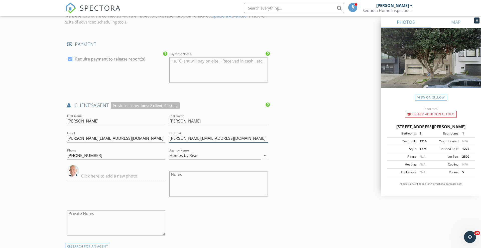
click at [202, 138] on input "rachel@homesbyrise.com" at bounding box center [218, 138] width 98 height 8
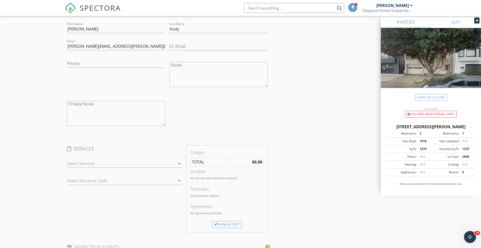
scroll to position [338, 0]
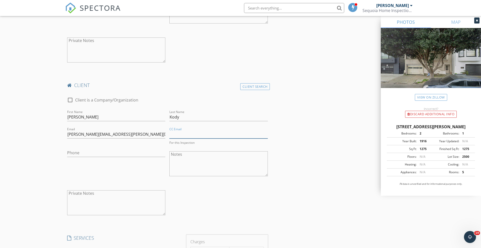
click at [196, 134] on input "CC Email" at bounding box center [218, 134] width 98 height 8
paste input "rachel@homesbyrise.com"
type input "rachel@homesbyrise.com"
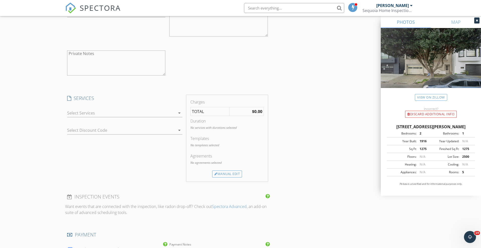
scroll to position [479, 0]
click at [86, 112] on div at bounding box center [121, 111] width 108 height 8
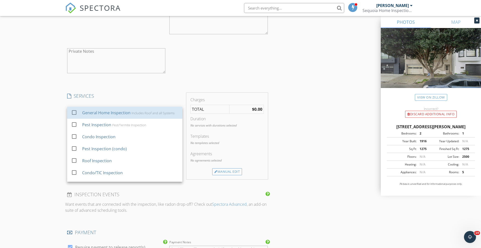
click at [86, 112] on div "General Home Inspection" at bounding box center [106, 113] width 48 height 6
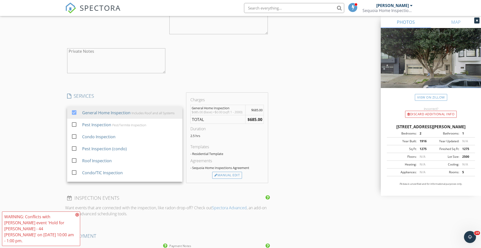
click at [45, 112] on div "New Inspection Click here to use the New Order Form INSPECTOR(S) check_box John…" at bounding box center [240, 120] width 481 height 1141
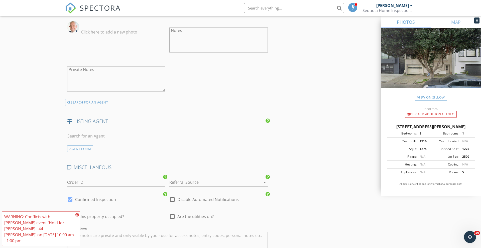
scroll to position [816, 0]
click at [183, 182] on div at bounding box center [211, 182] width 84 height 8
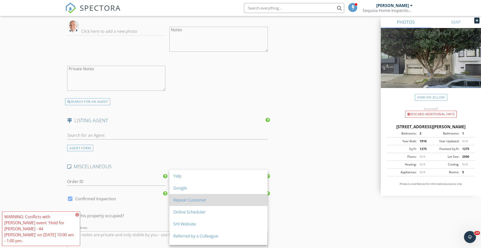
click at [185, 197] on div "Repeat Customer" at bounding box center [218, 200] width 90 height 6
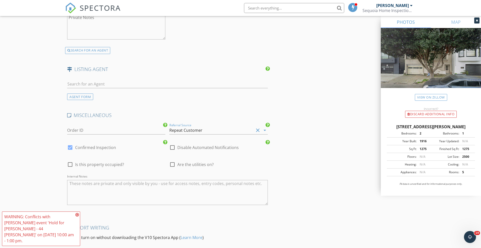
scroll to position [869, 0]
click at [165, 195] on textarea "Internal Notes" at bounding box center [167, 191] width 201 height 25
type textarea "Listing Rachel will pay"
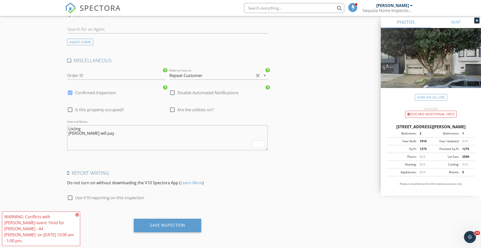
click at [78, 217] on icon at bounding box center [77, 215] width 4 height 4
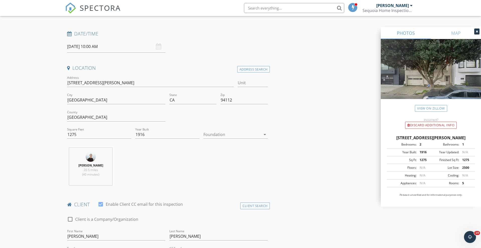
scroll to position [0, 0]
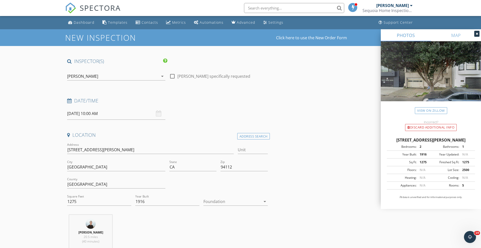
click at [98, 115] on input "10/08/2025 10:00 AM" at bounding box center [116, 114] width 98 height 12
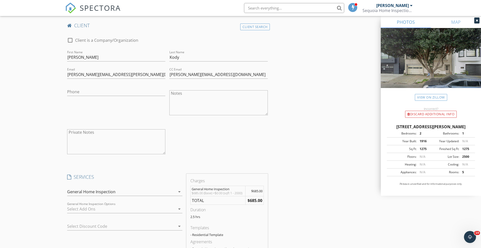
scroll to position [315, 0]
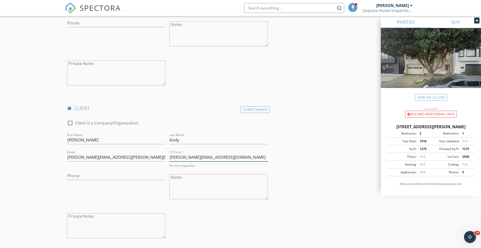
click at [201, 161] on input "rachel@homesbyrise.com" at bounding box center [218, 157] width 98 height 8
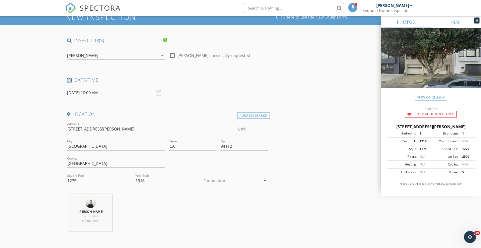
scroll to position [4, 0]
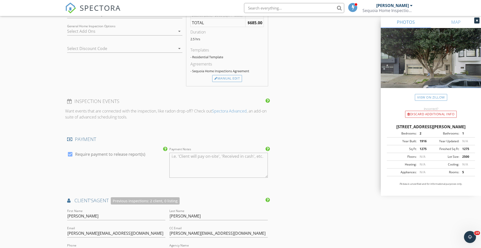
scroll to position [922, 0]
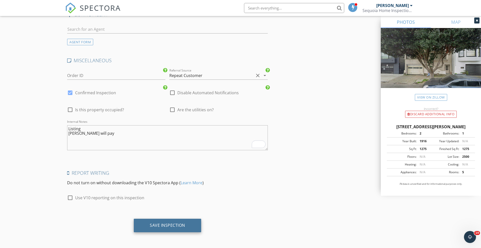
click at [184, 229] on div "Save Inspection" at bounding box center [167, 226] width 67 height 14
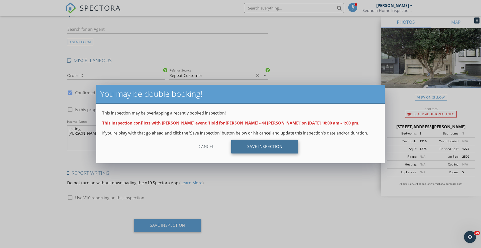
click at [264, 142] on div "Save Inspection" at bounding box center [264, 147] width 67 height 14
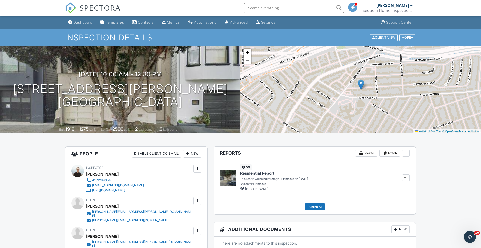
click at [77, 23] on div "Dashboard" at bounding box center [82, 22] width 19 height 4
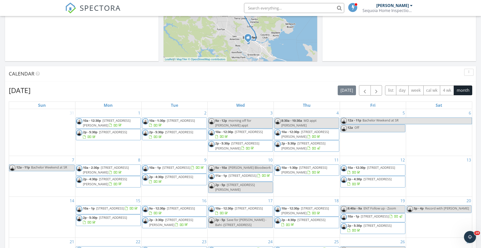
scroll to position [155, 0]
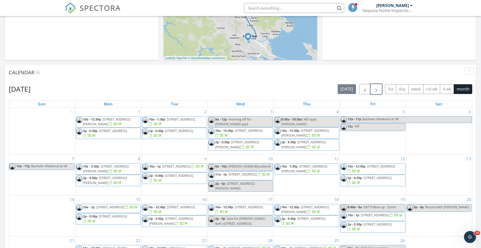
click at [377, 90] on span "button" at bounding box center [376, 89] width 6 height 6
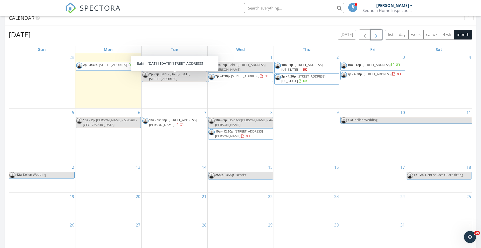
scroll to position [209, 0]
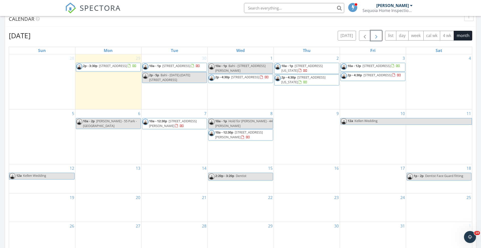
click at [247, 122] on span "Hold for Rachel - 44 Maynard" at bounding box center [243, 123] width 57 height 9
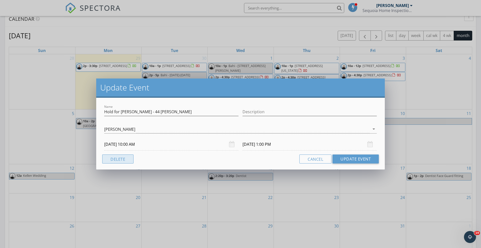
click at [125, 158] on button "Delete" at bounding box center [117, 159] width 31 height 9
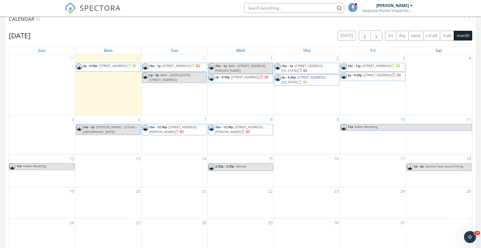
click at [261, 132] on span "10a - 12:30p 44 Maynard St, San Francisco 94112" at bounding box center [240, 130] width 64 height 10
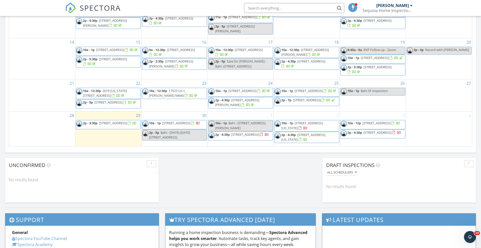
scroll to position [313, 0]
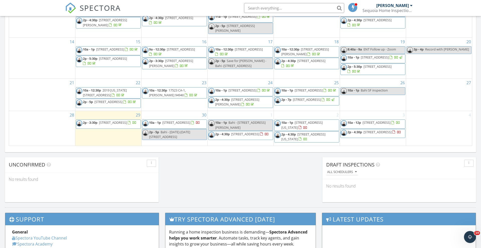
click at [256, 139] on span "2p - 4:30p [STREET_ADDRESS]" at bounding box center [238, 136] width 60 height 8
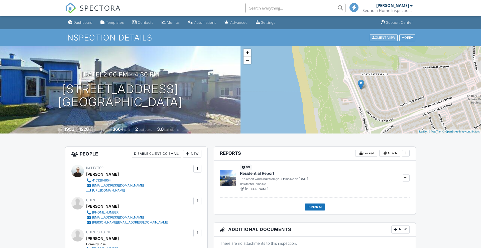
click at [385, 38] on div "Client View" at bounding box center [384, 37] width 28 height 7
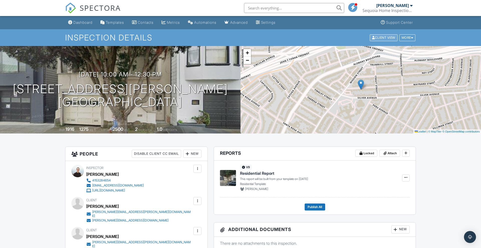
click at [377, 39] on div "Client View" at bounding box center [384, 37] width 28 height 7
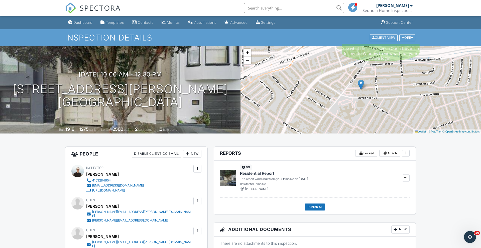
click at [87, 24] on div "Dashboard" at bounding box center [82, 22] width 19 height 4
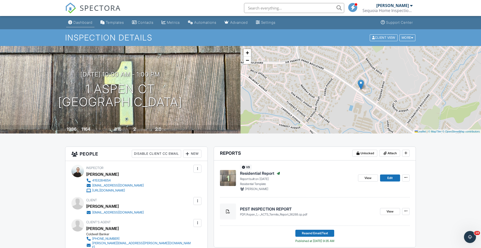
click at [81, 22] on div "Dashboard" at bounding box center [82, 22] width 19 height 4
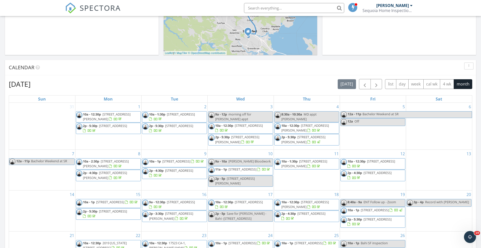
scroll to position [93, 0]
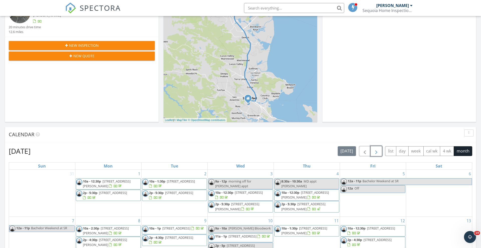
click at [377, 152] on span "button" at bounding box center [376, 151] width 6 height 6
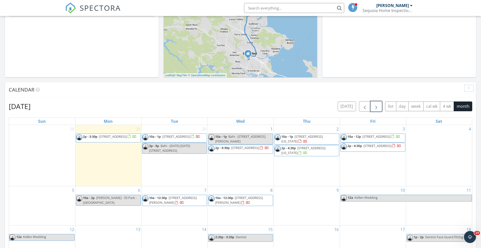
scroll to position [216, 0]
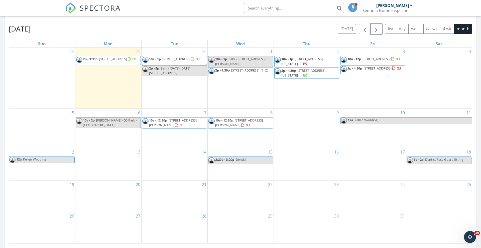
click at [316, 75] on span "2p - 4:30p 10 Idaho St, Richmond 94801" at bounding box center [306, 73] width 64 height 10
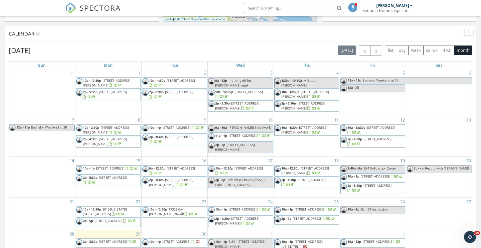
scroll to position [194, 0]
click at [377, 51] on span "button" at bounding box center [376, 50] width 6 height 6
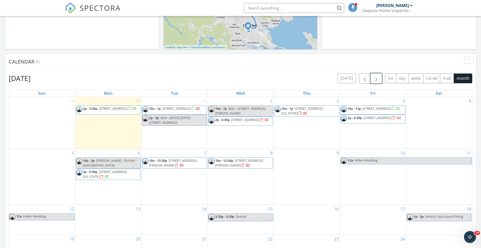
scroll to position [165, 0]
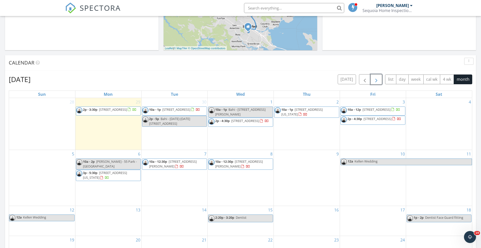
click at [291, 130] on div "2 10a - 1p 2275 California St, San Francisco 94115" at bounding box center [307, 124] width 66 height 52
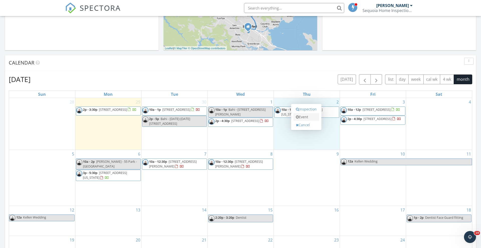
click at [297, 119] on link "Event" at bounding box center [306, 117] width 26 height 8
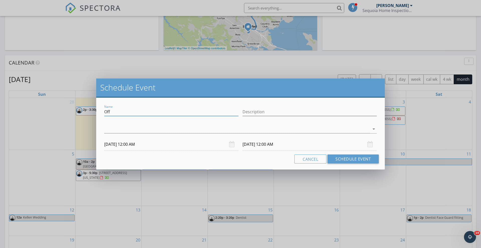
click at [117, 112] on input "Off" at bounding box center [171, 112] width 134 height 8
type input "Hold for Wayne - BAHI - 171 Margaret Ave"
click at [114, 128] on div at bounding box center [236, 129] width 265 height 8
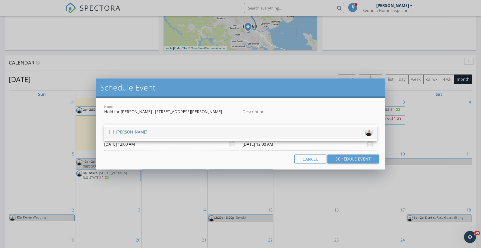
click at [113, 132] on div at bounding box center [111, 132] width 9 height 9
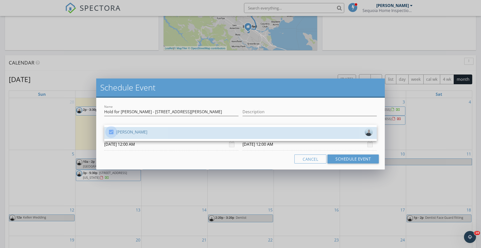
click at [114, 155] on div "Cancel Schedule Event" at bounding box center [240, 159] width 276 height 9
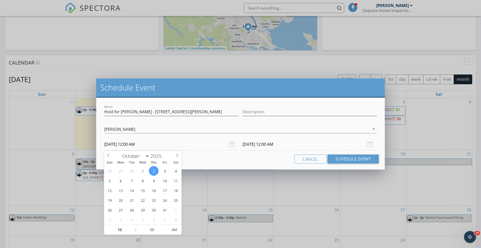
click at [114, 146] on input "10/02/2025 12:00 AM" at bounding box center [171, 144] width 134 height 12
type input "01"
type input "10/02/2025 1:00 AM"
click at [134, 227] on span at bounding box center [133, 227] width 4 height 5
type input "02"
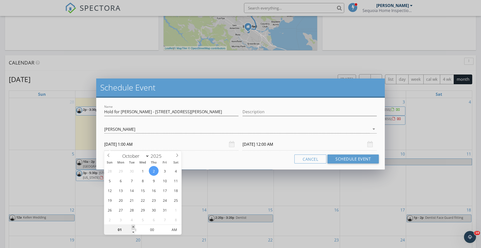
type input "10/02/2025 2:00 AM"
click at [134, 227] on span at bounding box center [133, 227] width 4 height 5
type input "02"
type input "10/03/2025 2:00 AM"
type input "[DATE] 2:00 PM"
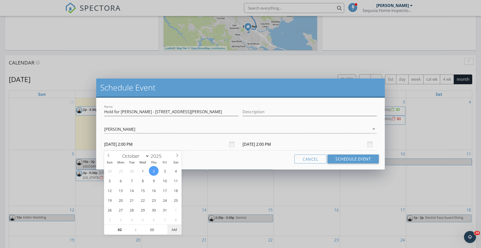
click at [178, 232] on span "AM" at bounding box center [174, 230] width 14 height 10
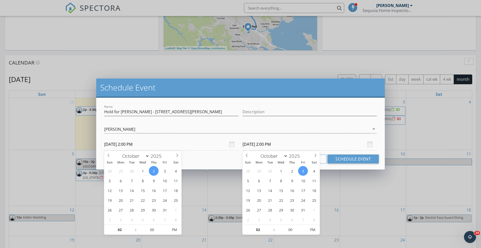
click at [256, 143] on input "10/03/2025 2:00 PM" at bounding box center [309, 144] width 134 height 12
type input "[DATE] 2:00 PM"
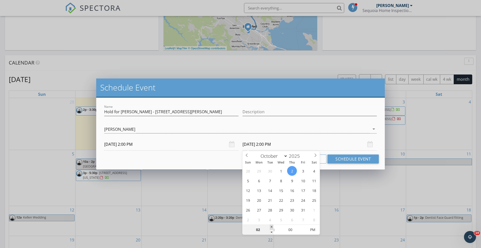
type input "03"
type input "[DATE] 3:00 PM"
click at [271, 226] on span at bounding box center [272, 227] width 4 height 5
type input "04"
type input "10/02/2025 4:00 PM"
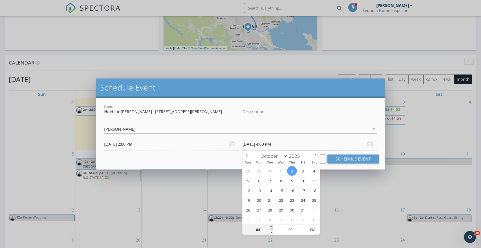
click at [271, 226] on span at bounding box center [272, 227] width 4 height 5
type input "05"
type input "10/02/2025 5:00 PM"
click at [271, 226] on span at bounding box center [272, 227] width 4 height 5
click at [342, 162] on button "Schedule Event" at bounding box center [352, 159] width 51 height 9
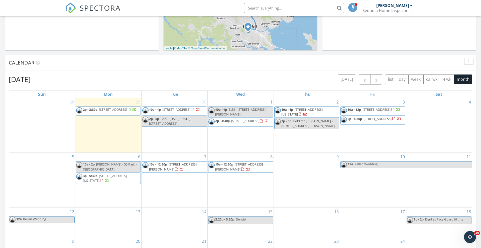
scroll to position [0, 0]
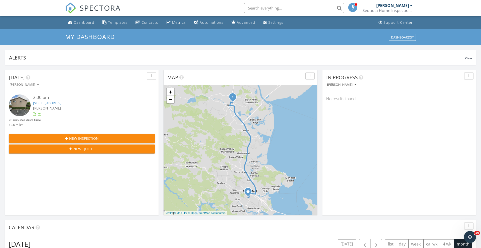
click at [174, 21] on div "Metrics" at bounding box center [179, 22] width 14 height 5
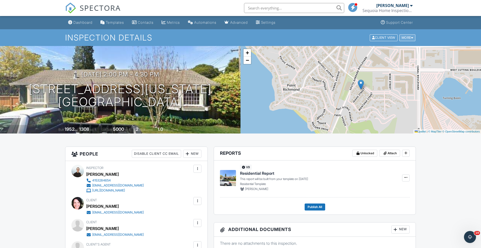
click at [406, 37] on div "More" at bounding box center [407, 37] width 16 height 7
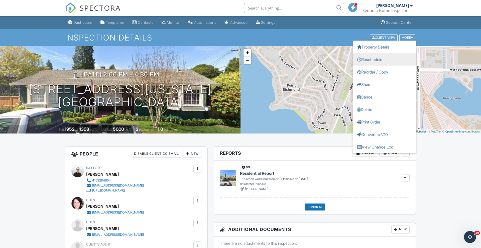
click at [375, 59] on link "Reschedule" at bounding box center [384, 59] width 63 height 13
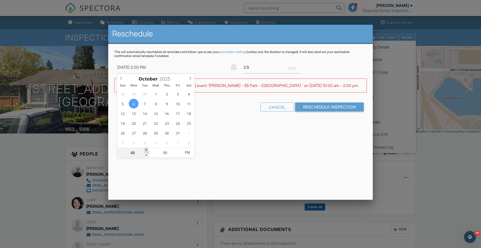
type input "[DATE] 3:00 PM"
type input "03"
click at [145, 149] on span at bounding box center [146, 150] width 4 height 5
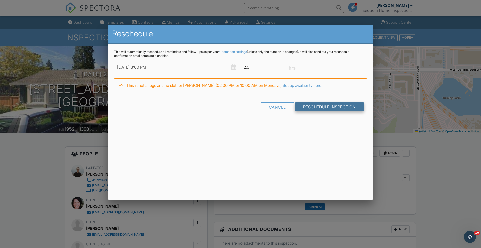
click at [325, 108] on input "Reschedule Inspection" at bounding box center [329, 107] width 69 height 9
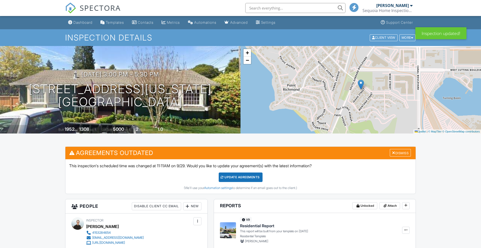
click at [244, 175] on div "Update Agreements" at bounding box center [241, 178] width 44 height 10
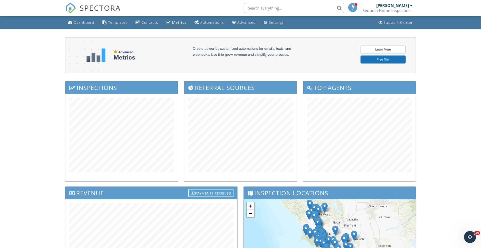
click at [80, 25] on link "Dashboard" at bounding box center [81, 22] width 30 height 9
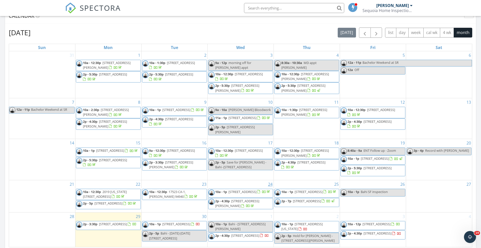
scroll to position [199, 0]
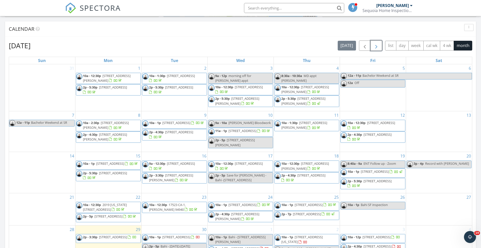
click at [376, 46] on span "button" at bounding box center [376, 46] width 6 height 6
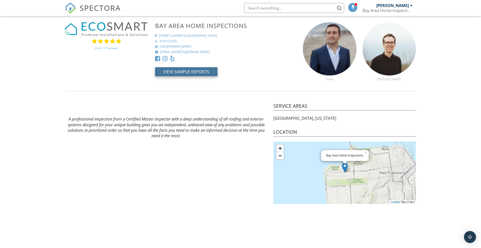
click at [190, 69] on button "View Sample Reports" at bounding box center [186, 71] width 62 height 9
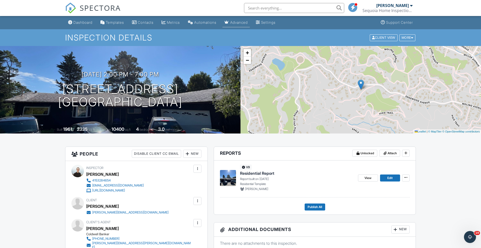
click at [244, 22] on div "Advanced" at bounding box center [239, 22] width 18 height 4
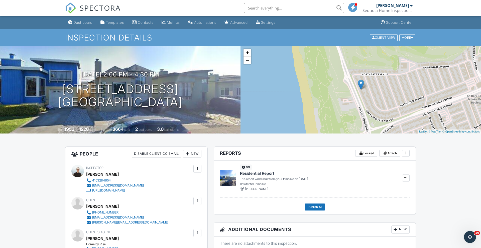
click at [81, 24] on div "Dashboard" at bounding box center [82, 22] width 19 height 4
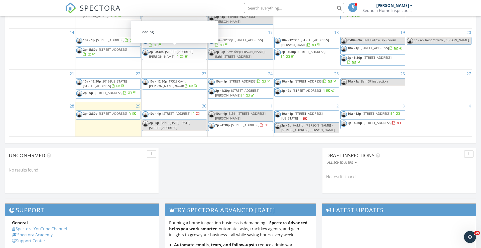
scroll to position [323, 0]
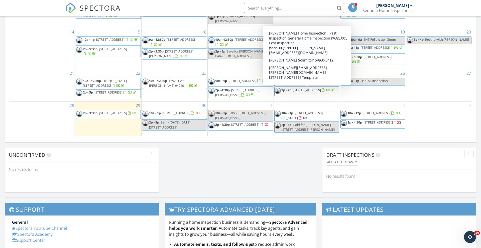
click at [320, 95] on span "2p - 7p 195 Edgewood Ave, Mill Valley 94941" at bounding box center [304, 92] width 61 height 8
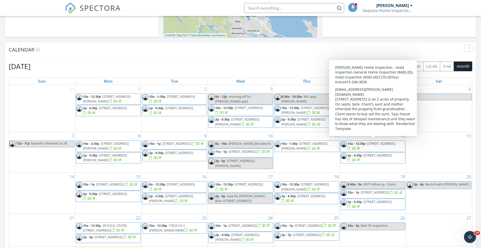
scroll to position [178, 0]
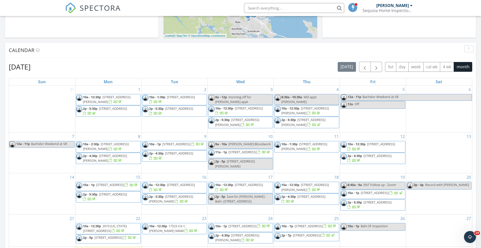
click at [377, 54] on div "Calendar" at bounding box center [237, 51] width 456 height 8
click at [377, 64] on button "button" at bounding box center [376, 67] width 12 height 10
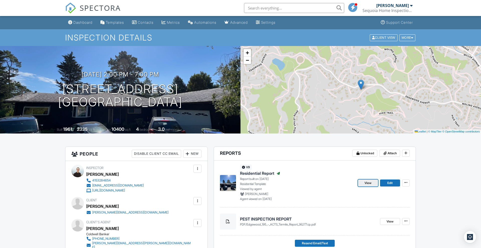
click at [370, 185] on span "View" at bounding box center [367, 183] width 7 height 5
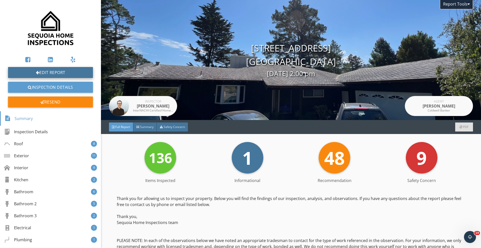
click at [52, 69] on link "Edit Report" at bounding box center [50, 72] width 85 height 11
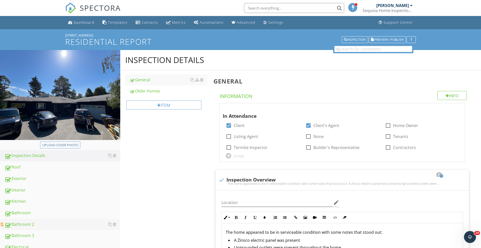
scroll to position [201, 0]
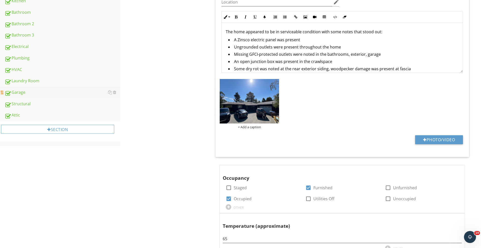
click at [41, 90] on div "Garage" at bounding box center [63, 92] width 116 height 7
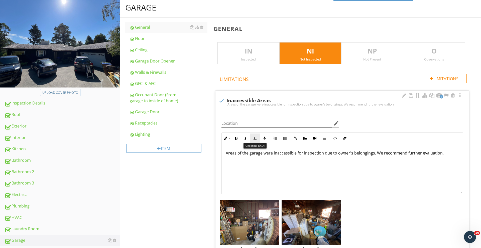
scroll to position [54, 0]
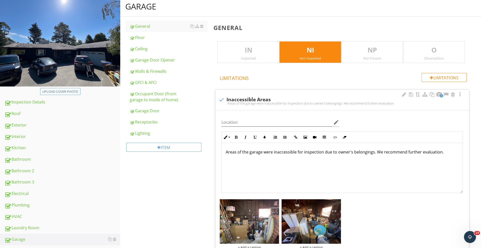
click at [266, 151] on p "Areas of the garage were inaccessible for inspection due to owner's belongings.…" at bounding box center [342, 152] width 233 height 6
copy p "Areas of the garage were inaccessible for inspection due to owner's belongings.…"
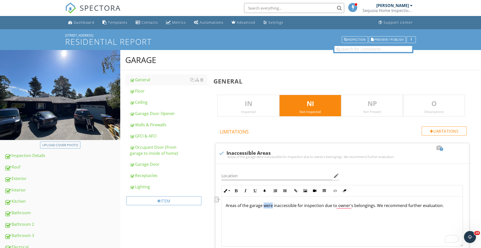
click at [77, 14] on link "SPECTORA" at bounding box center [93, 12] width 56 height 11
click at [76, 23] on div "Dashboard" at bounding box center [84, 22] width 21 height 5
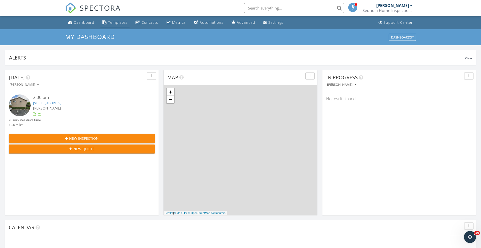
click at [117, 19] on link "Templates" at bounding box center [114, 22] width 29 height 9
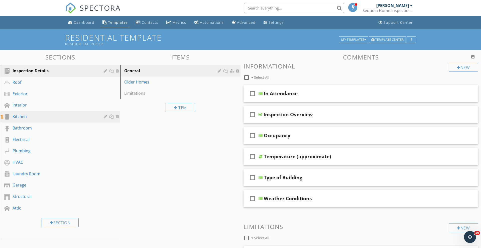
click at [29, 113] on link "Kitchen" at bounding box center [61, 117] width 119 height 12
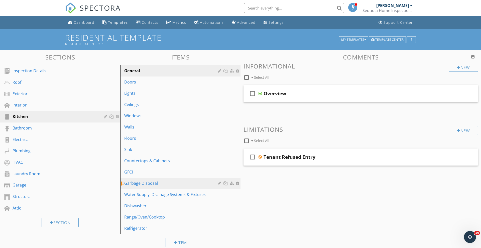
click at [134, 187] on link "Garbage Disposal" at bounding box center [181, 183] width 119 height 11
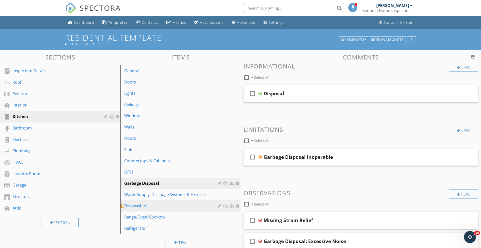
click at [135, 203] on div "Dishwasher" at bounding box center [171, 206] width 95 height 6
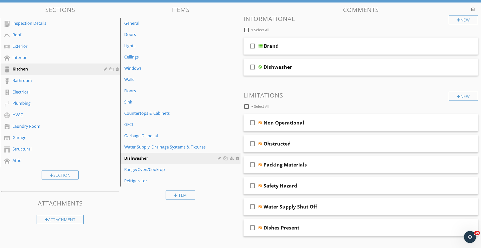
scroll to position [56, 0]
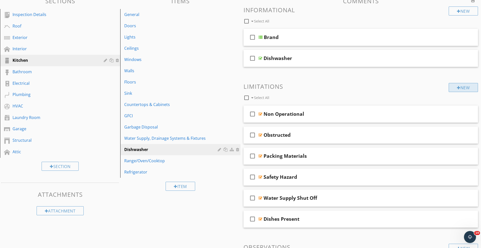
click at [477, 86] on div "New" at bounding box center [462, 87] width 29 height 9
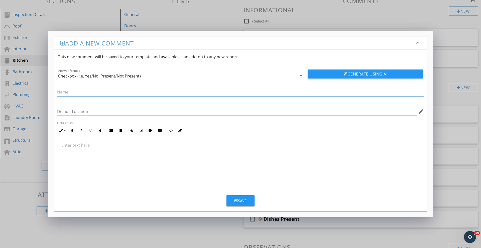
click at [113, 158] on div at bounding box center [240, 161] width 366 height 50
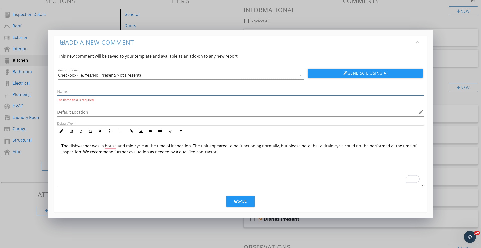
click at [69, 92] on input "text" at bounding box center [240, 92] width 367 height 8
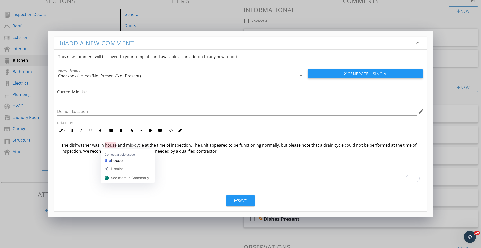
type input "Currently In Use"
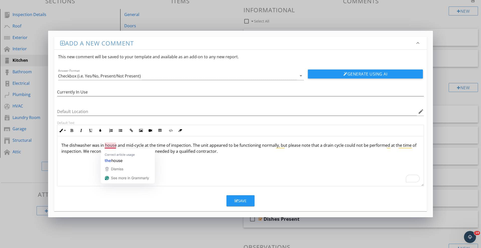
click at [92, 157] on div "The dishwasher was in house and mid-cycle at the time of inspection. The unit a…" at bounding box center [240, 161] width 366 height 50
click at [108, 147] on p "The dishwasher was in house and mid-cycle at the time of inspection. The unit a…" at bounding box center [240, 148] width 358 height 12
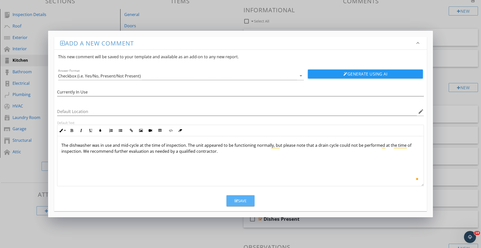
click at [242, 202] on div "Save" at bounding box center [240, 201] width 12 height 6
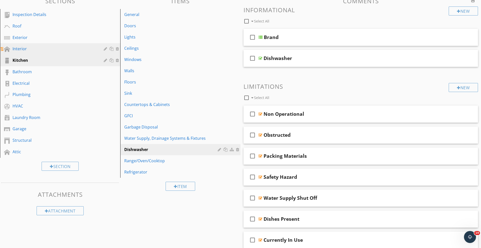
click at [38, 49] on div "Interior" at bounding box center [55, 49] width 84 height 6
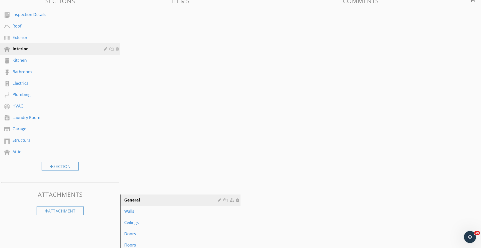
scroll to position [44, 0]
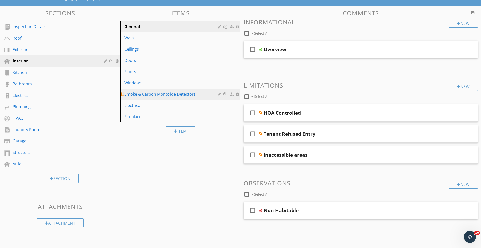
click at [149, 98] on link "Smoke & Carbon Monoxide Detectors" at bounding box center [181, 94] width 119 height 11
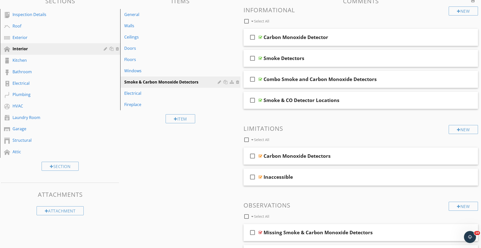
scroll to position [67, 0]
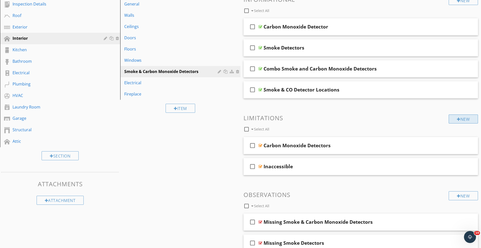
click at [455, 119] on div "New" at bounding box center [462, 119] width 29 height 9
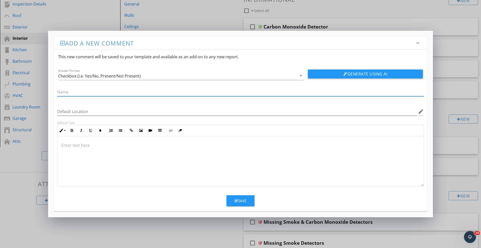
click at [125, 165] on div at bounding box center [240, 161] width 366 height 50
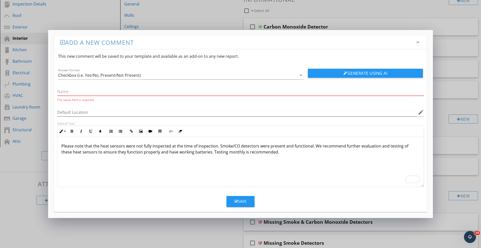
click at [74, 95] on input "text" at bounding box center [240, 92] width 367 height 8
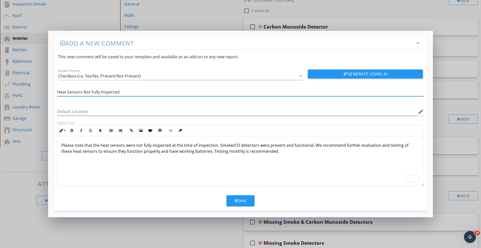
type input "Heat Sensors Not Fully Inspected"
click at [230, 197] on button "Save" at bounding box center [240, 201] width 28 height 11
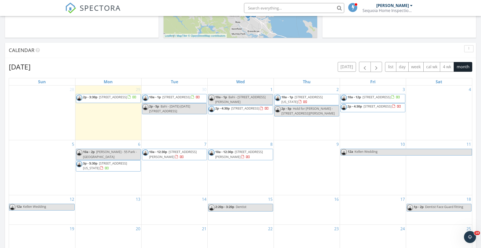
scroll to position [456, 481]
